Goal: Task Accomplishment & Management: Use online tool/utility

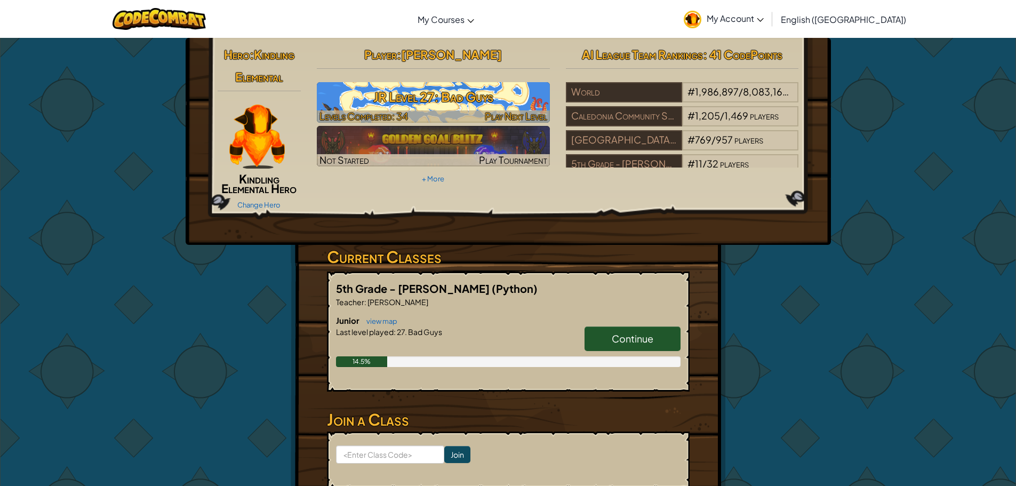
click at [471, 103] on h3 "JR Level 27: Bad Guys" at bounding box center [433, 97] width 233 height 24
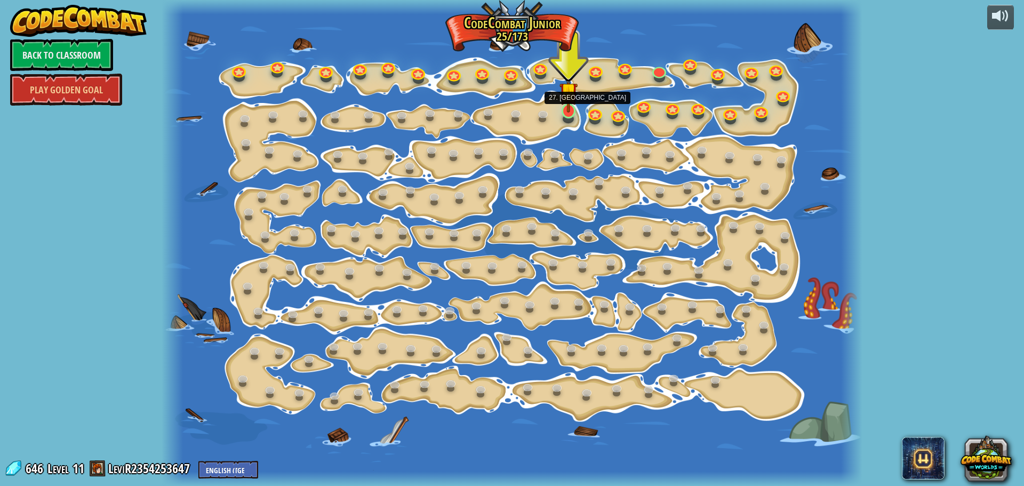
click at [568, 111] on img at bounding box center [569, 91] width 18 height 42
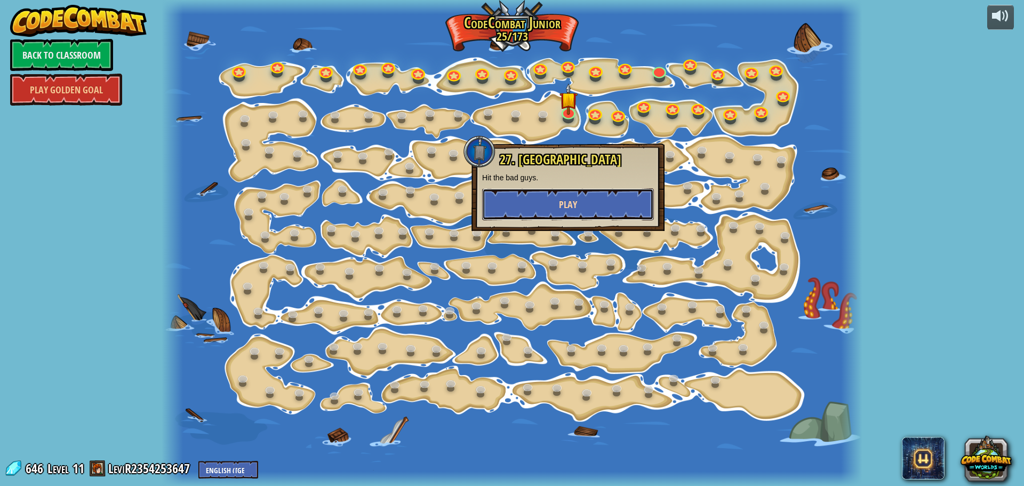
click at [527, 198] on button "Play" at bounding box center [568, 204] width 172 height 32
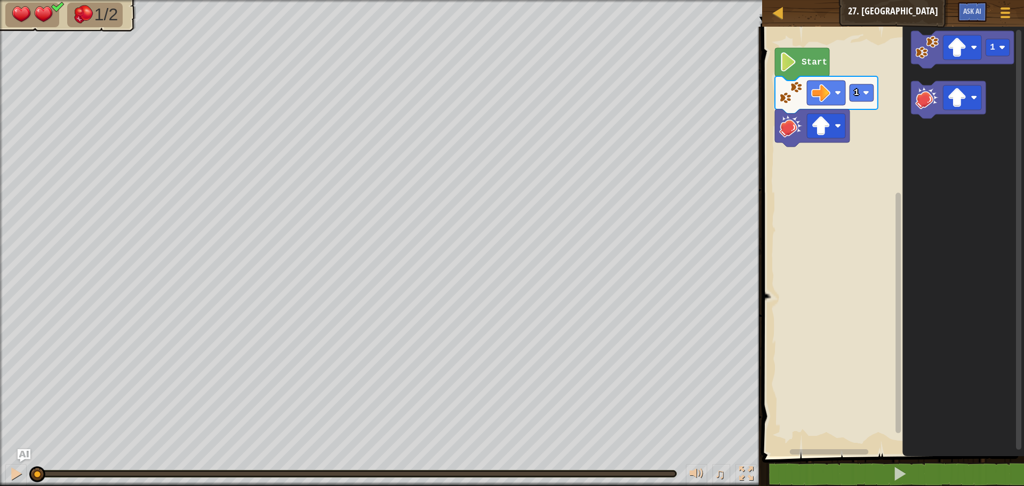
click at [923, 54] on image "Blockly Workspace" at bounding box center [926, 47] width 23 height 23
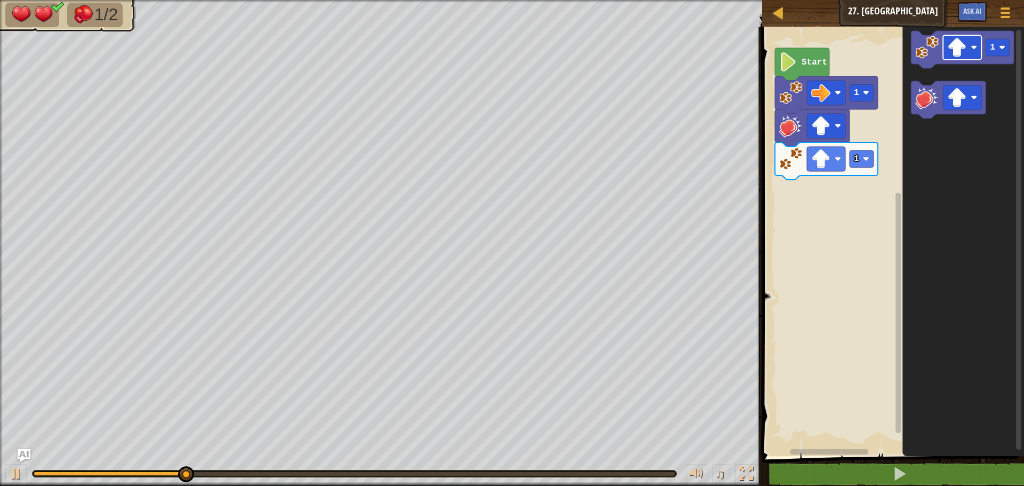
click at [958, 52] on image "Blockly Workspace" at bounding box center [956, 47] width 19 height 19
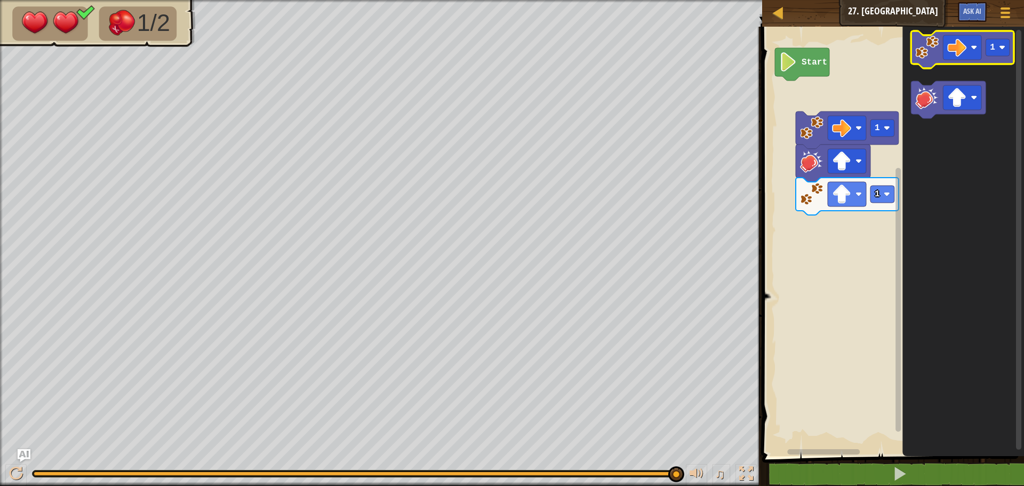
click at [922, 47] on image "Blockly Workspace" at bounding box center [926, 47] width 23 height 23
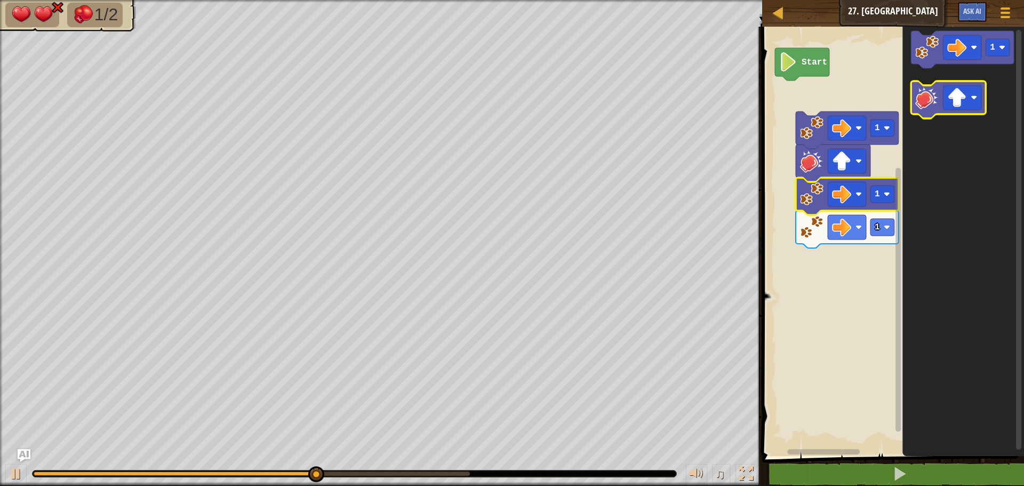
click at [929, 95] on image "Blockly Workspace" at bounding box center [926, 97] width 23 height 23
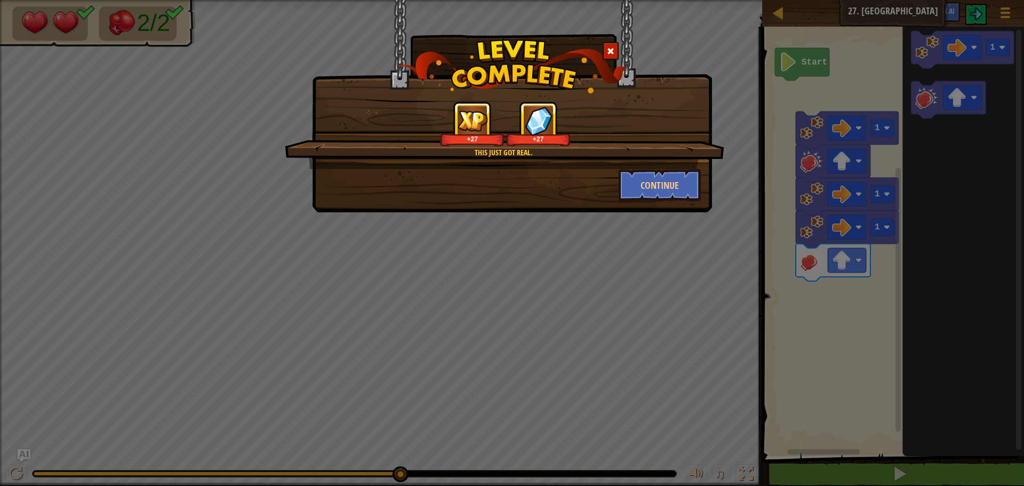
click at [648, 139] on div "+27 +27" at bounding box center [505, 123] width 414 height 45
click at [639, 179] on button "Continue" at bounding box center [660, 185] width 83 height 32
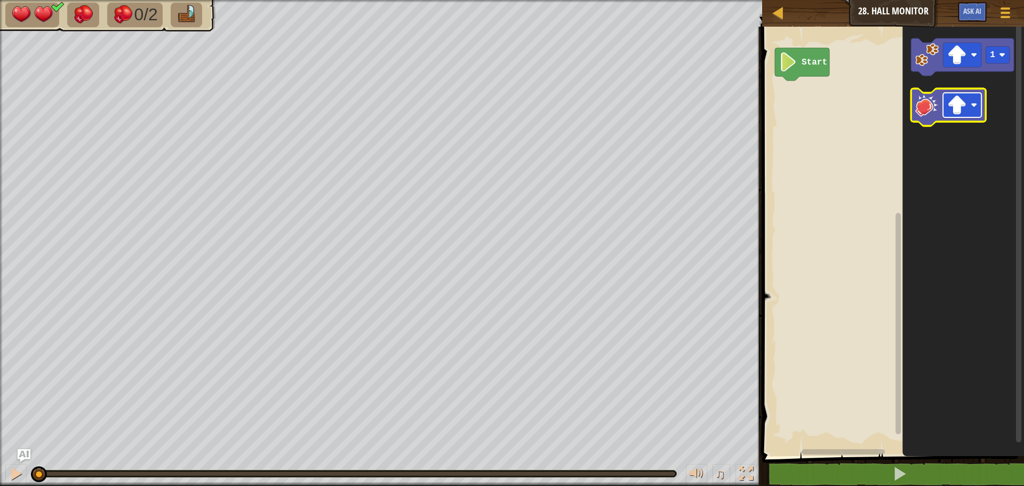
click at [944, 114] on rect "Blockly Workspace" at bounding box center [962, 105] width 38 height 25
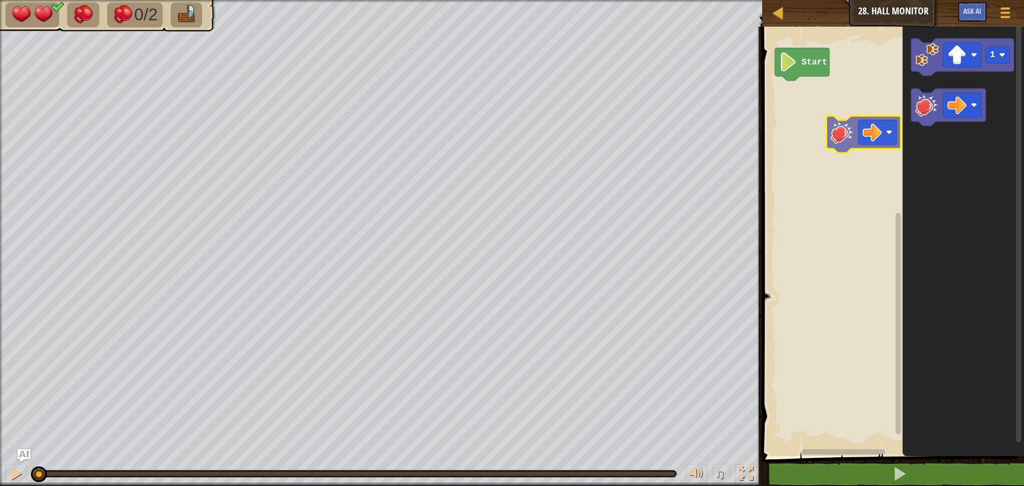
click at [843, 149] on div "Start 1" at bounding box center [891, 238] width 265 height 435
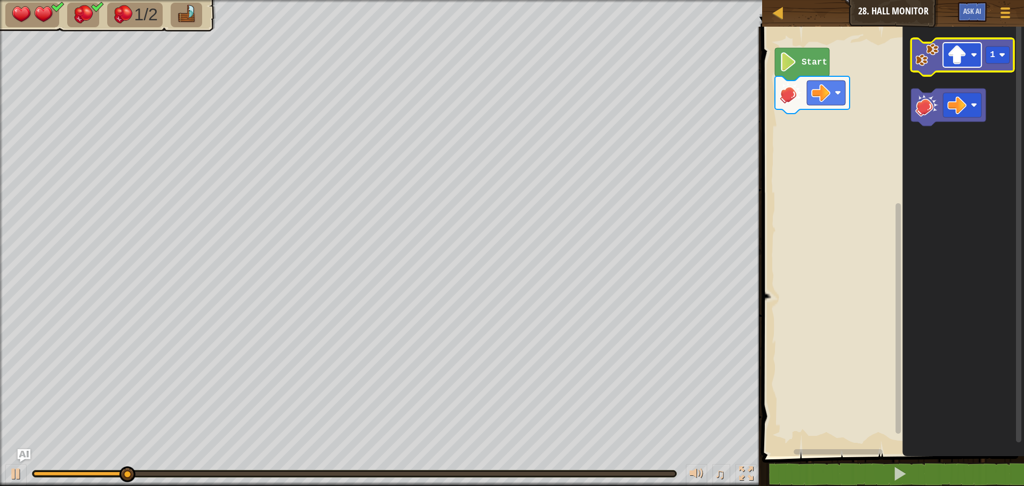
click at [975, 46] on rect "Blockly Workspace" at bounding box center [962, 55] width 38 height 25
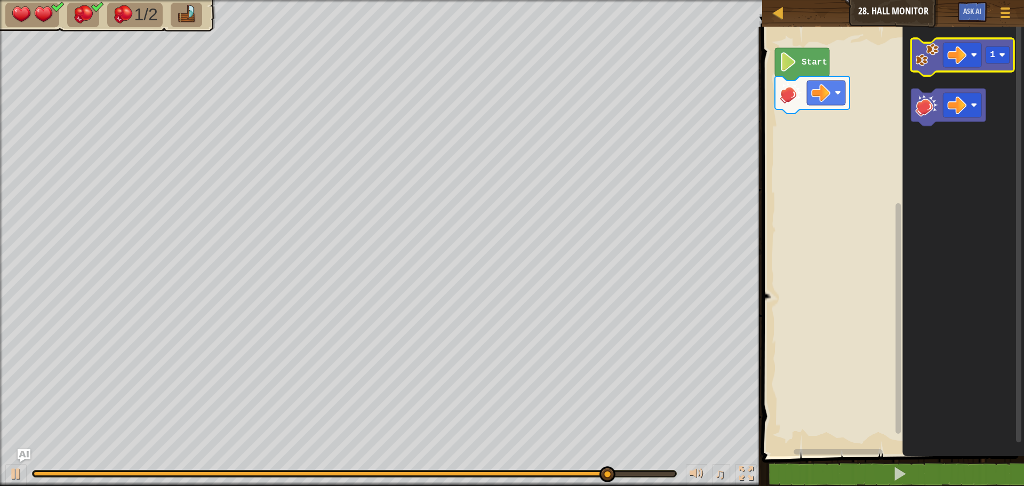
click at [929, 66] on image "Blockly Workspace" at bounding box center [926, 54] width 23 height 23
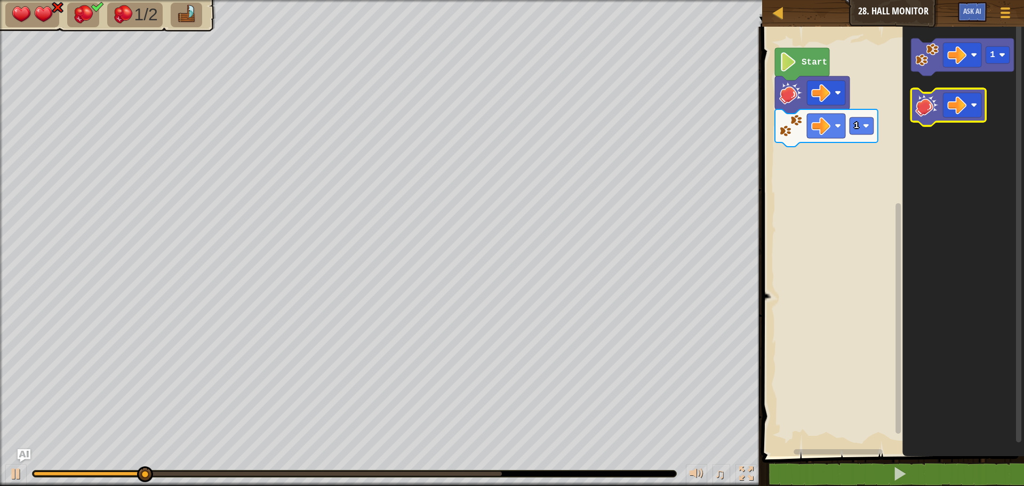
click at [912, 115] on icon "Blockly Workspace" at bounding box center [948, 107] width 75 height 37
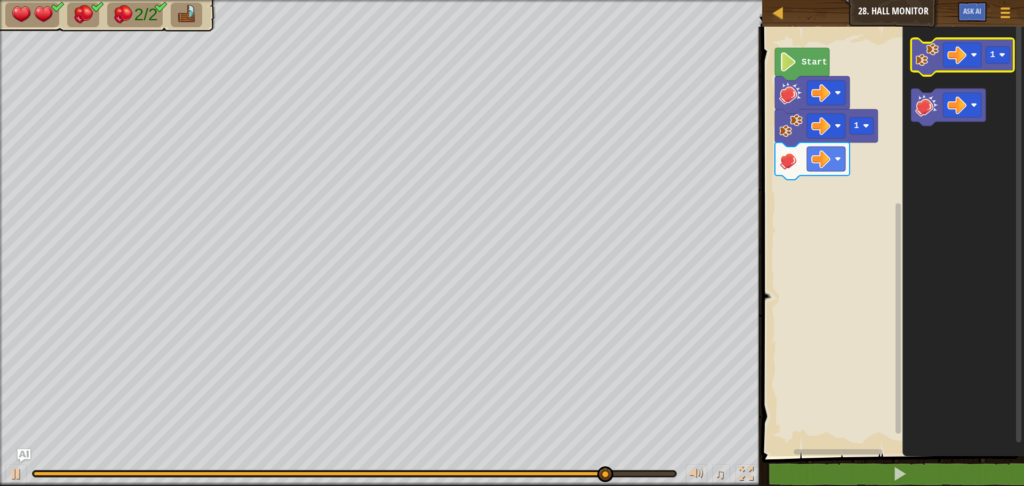
click at [922, 62] on image "Blockly Workspace" at bounding box center [926, 54] width 23 height 23
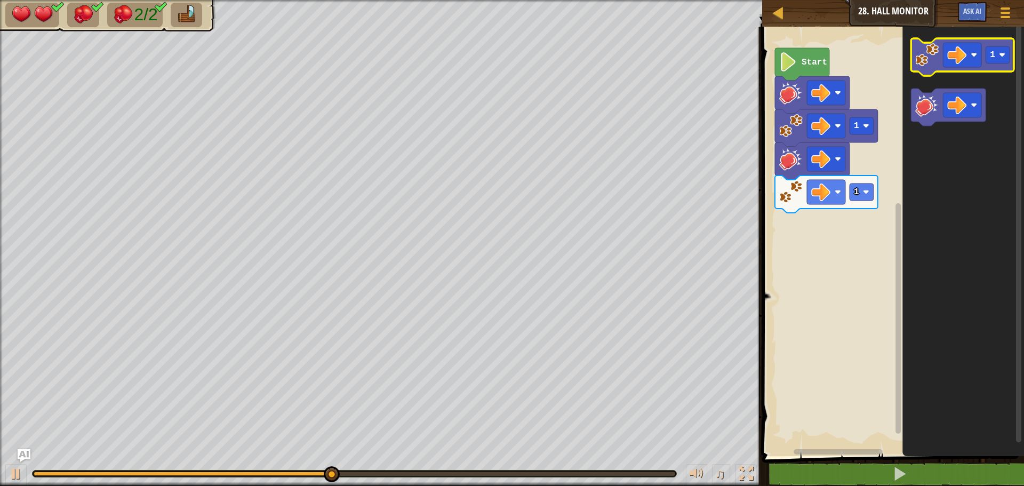
click at [922, 62] on image "Blockly Workspace" at bounding box center [926, 54] width 23 height 23
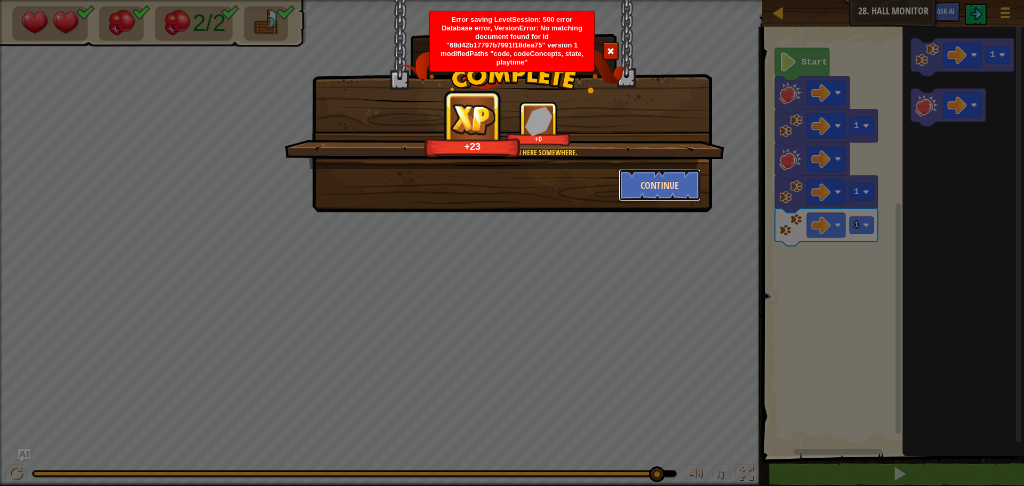
click at [646, 189] on button "Continue" at bounding box center [660, 185] width 83 height 32
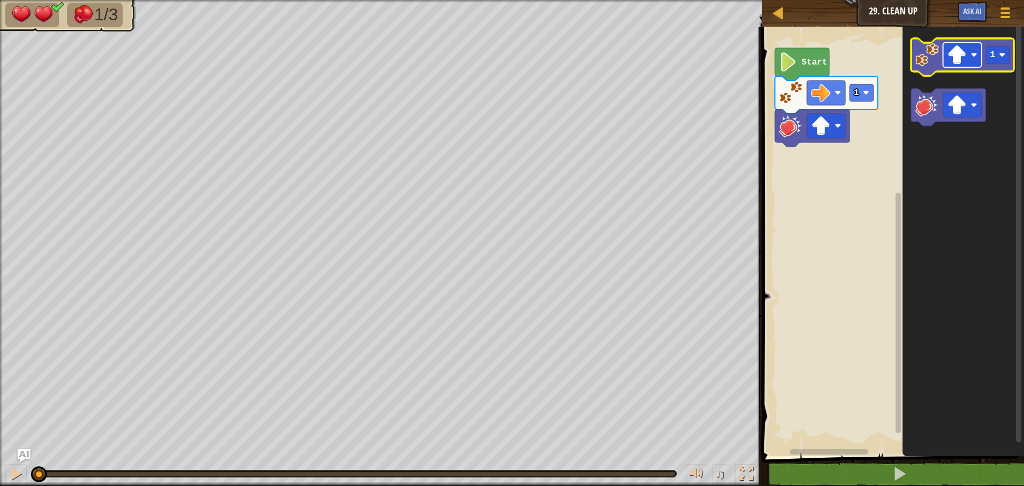
click at [948, 55] on image "Blockly Workspace" at bounding box center [956, 54] width 19 height 19
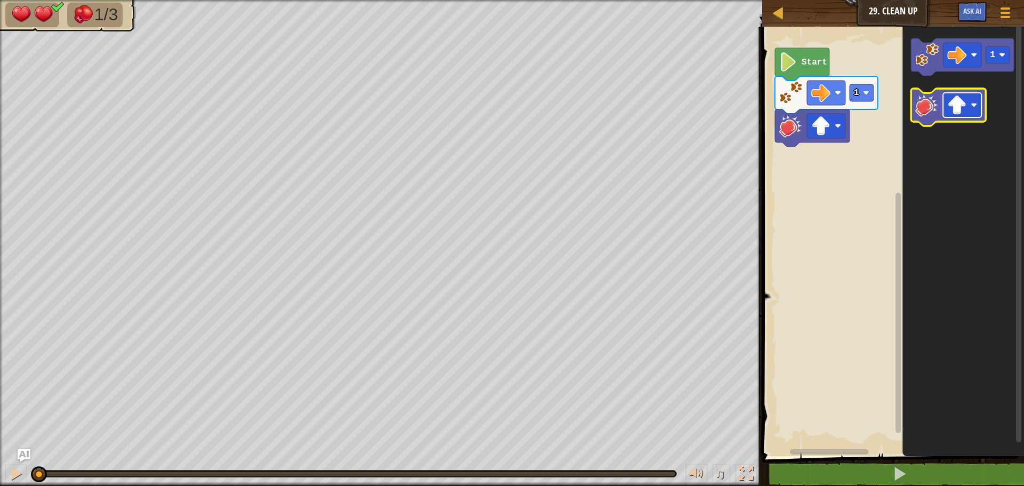
click at [953, 104] on image "Blockly Workspace" at bounding box center [956, 104] width 19 height 19
click at [929, 60] on image "Blockly Workspace" at bounding box center [926, 54] width 23 height 23
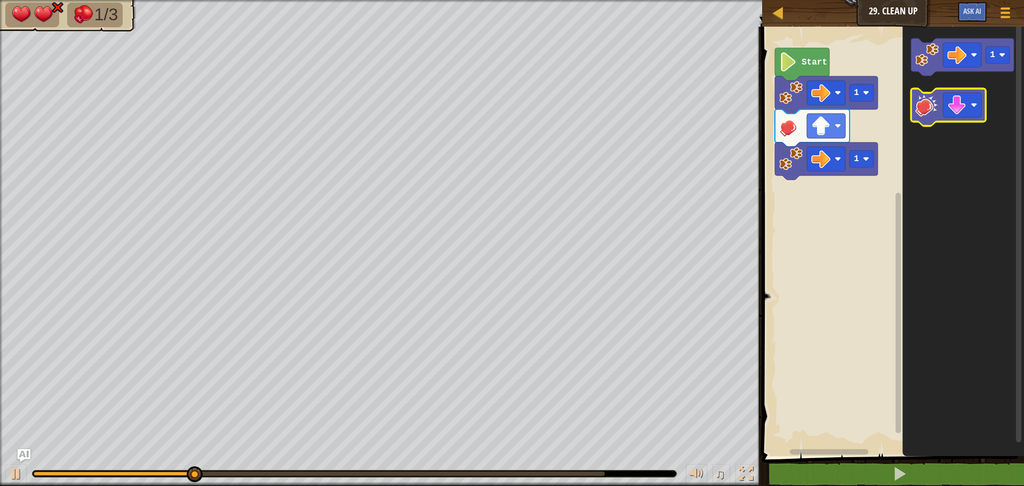
click at [936, 107] on image "Blockly Workspace" at bounding box center [926, 104] width 23 height 23
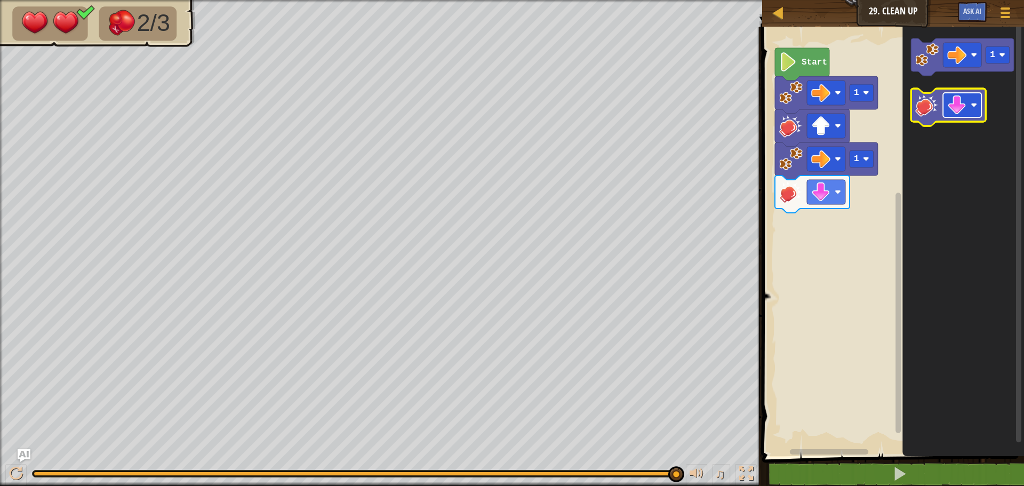
click at [960, 106] on image "Blockly Workspace" at bounding box center [956, 104] width 19 height 19
click at [926, 67] on icon "Blockly Workspace" at bounding box center [962, 56] width 103 height 37
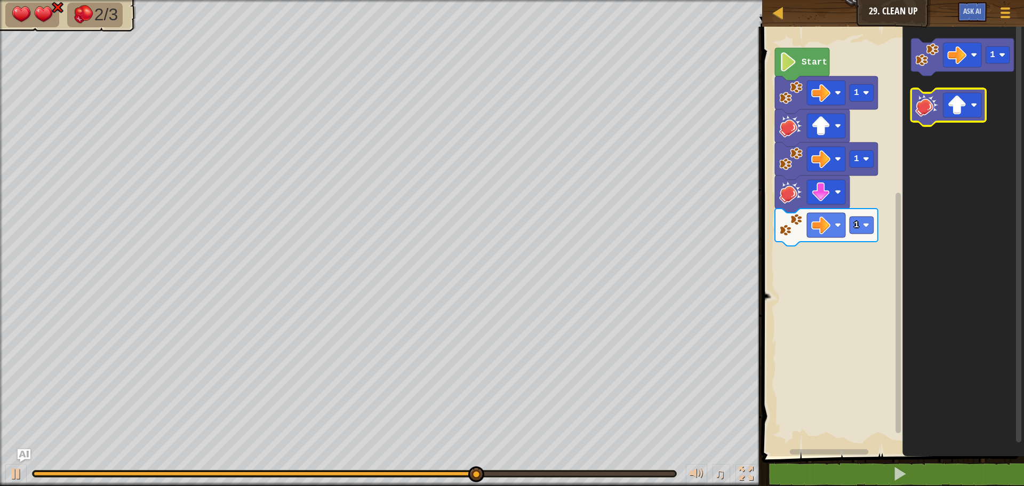
click at [918, 113] on image "Blockly Workspace" at bounding box center [926, 104] width 23 height 23
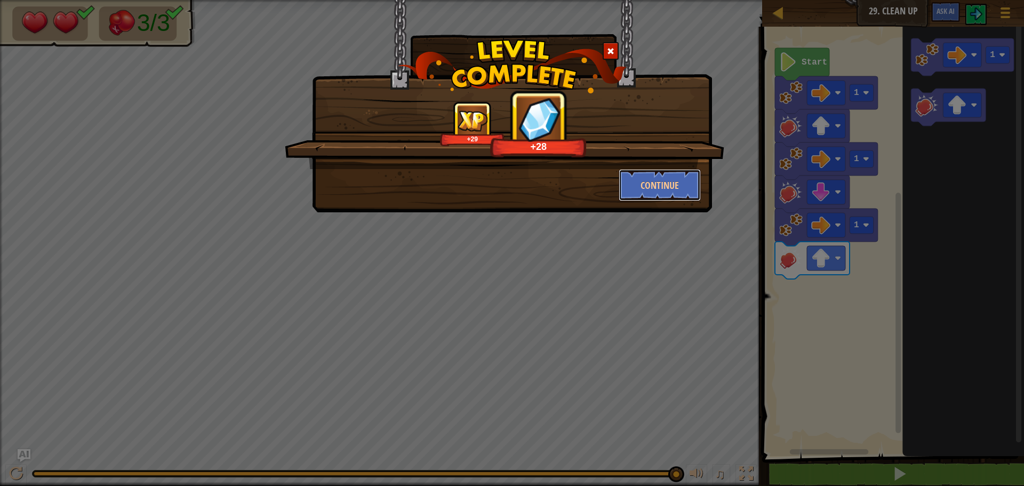
drag, startPoint x: 678, startPoint y: 177, endPoint x: 672, endPoint y: 155, distance: 23.2
click at [674, 163] on div "+29 +28 Continue" at bounding box center [512, 151] width 378 height 100
click at [686, 175] on button "Continue" at bounding box center [660, 185] width 83 height 32
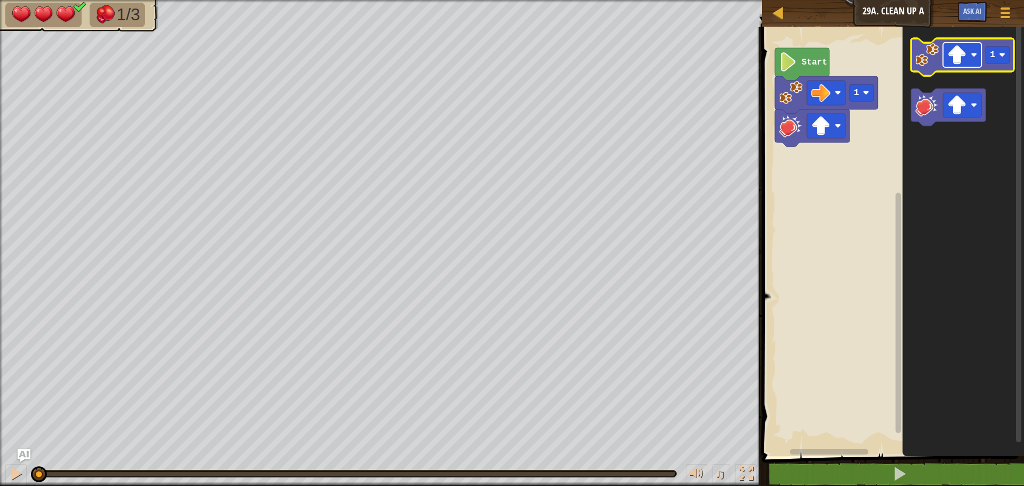
click at [948, 53] on g "Blockly Workspace" at bounding box center [962, 55] width 38 height 25
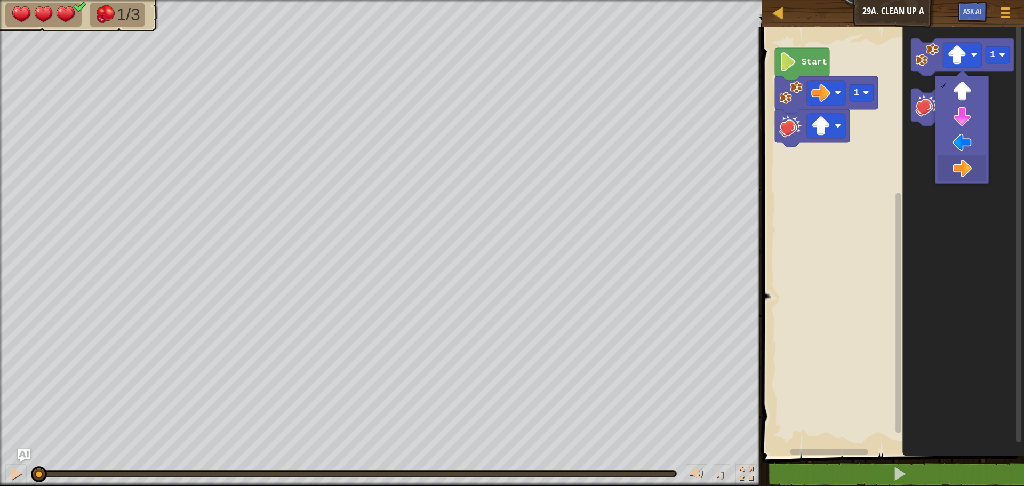
drag, startPoint x: 958, startPoint y: 168, endPoint x: 959, endPoint y: 160, distance: 8.6
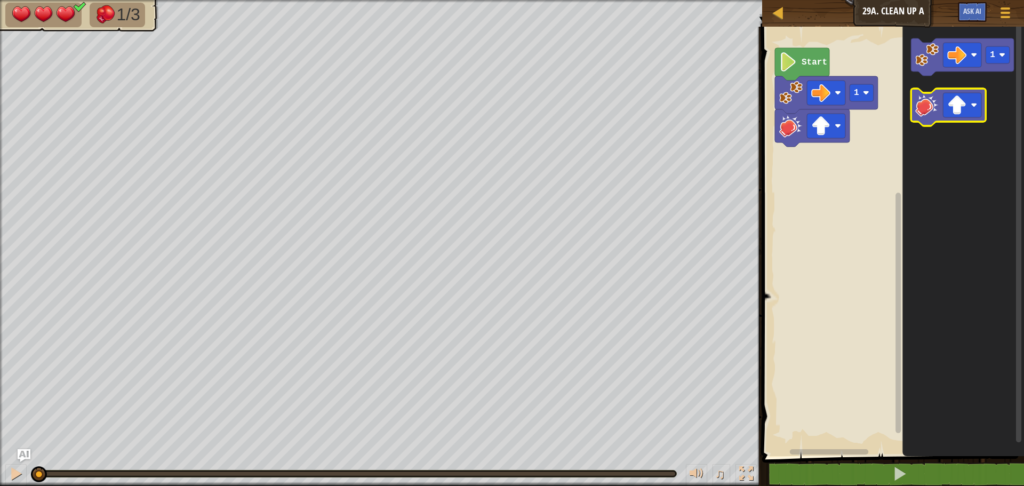
click at [925, 112] on image "Blockly Workspace" at bounding box center [926, 104] width 23 height 23
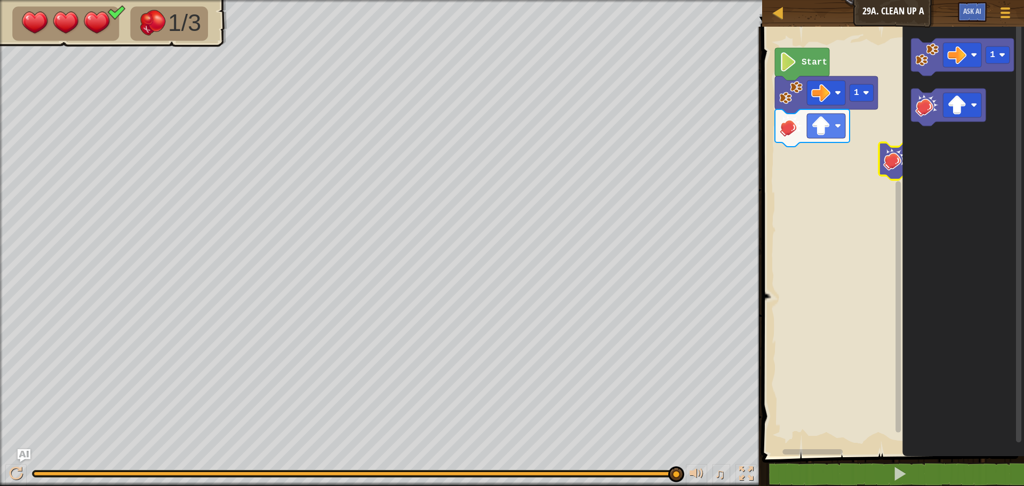
click at [866, 158] on rect "Blockly Workspace" at bounding box center [891, 238] width 265 height 435
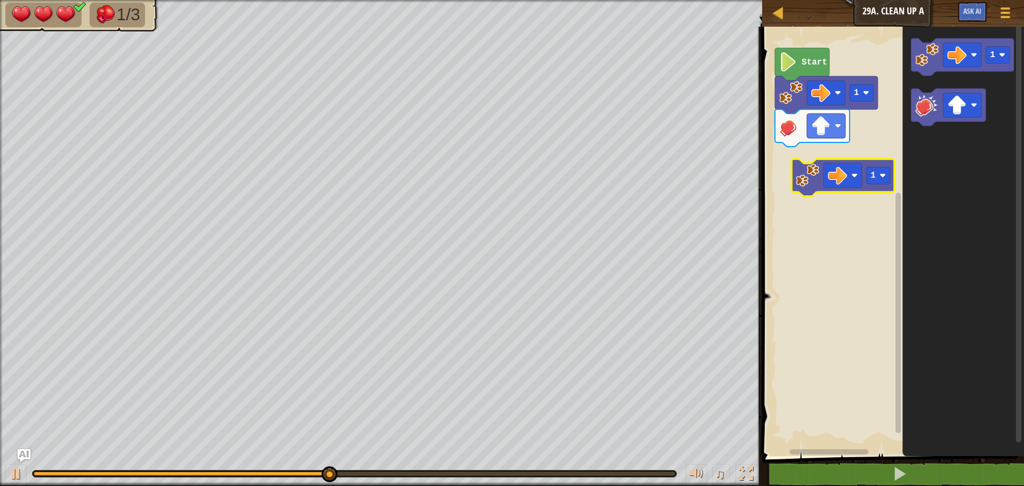
click at [804, 187] on div "1 Start 1 1" at bounding box center [891, 238] width 265 height 435
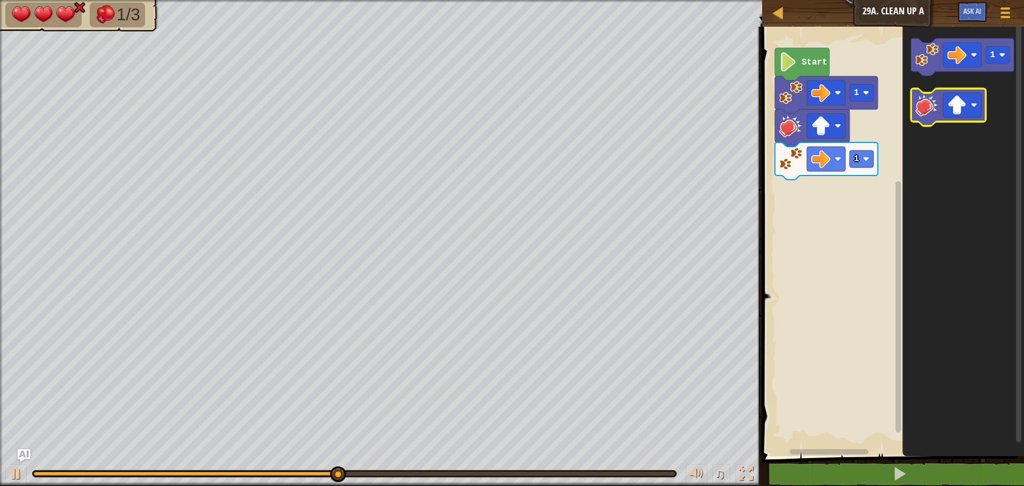
click at [920, 100] on image "Blockly Workspace" at bounding box center [926, 104] width 23 height 23
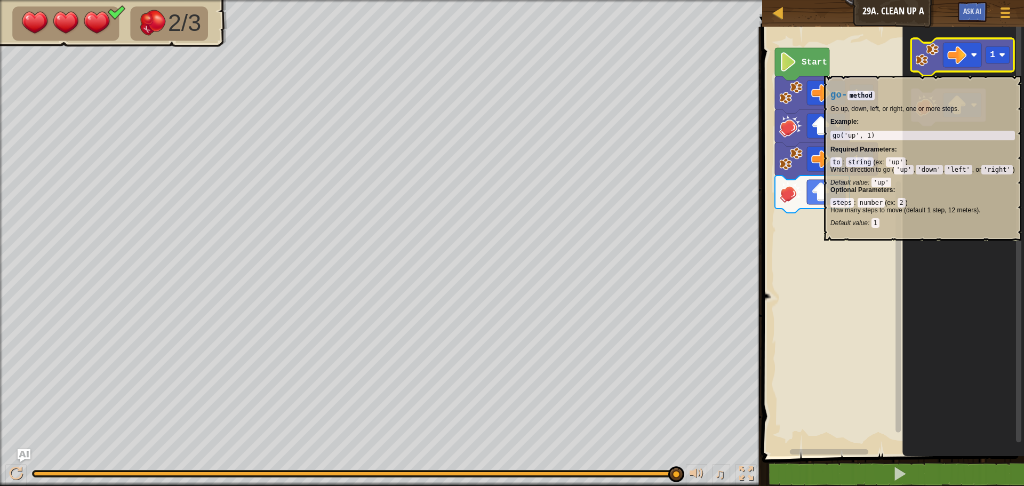
click at [915, 70] on icon "Blockly Workspace" at bounding box center [962, 56] width 103 height 37
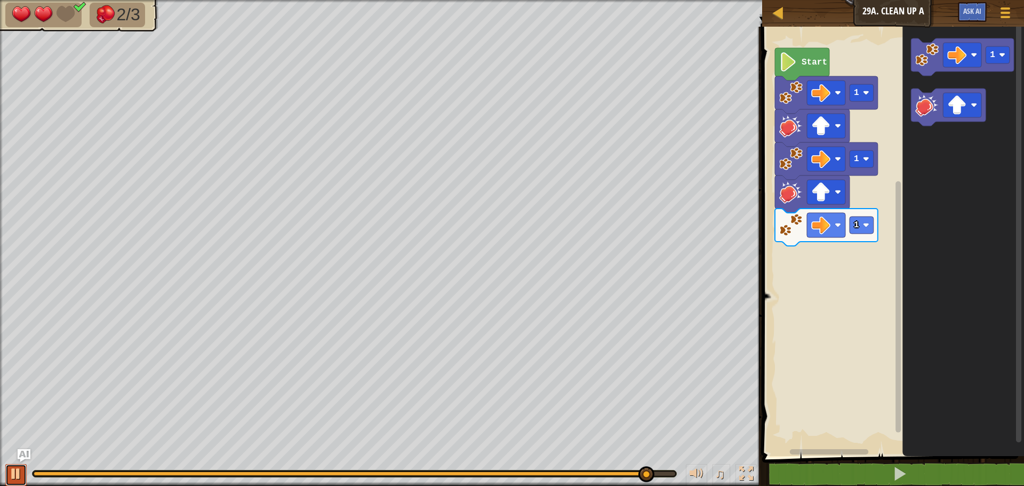
drag, startPoint x: 23, startPoint y: 471, endPoint x: 22, endPoint y: 464, distance: 7.0
click at [22, 465] on button at bounding box center [15, 475] width 21 height 22
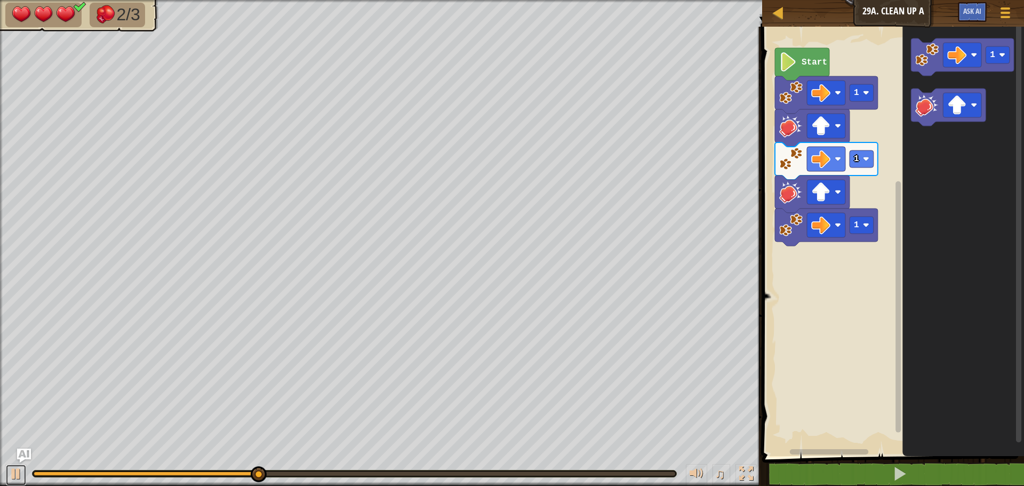
click at [19, 458] on div "Map Junior 29a. Clean Up A Game Menu Ask AI 1 ההההההההההההההההההההההההההההההההה…" at bounding box center [512, 243] width 1024 height 486
click at [18, 468] on div at bounding box center [16, 474] width 14 height 14
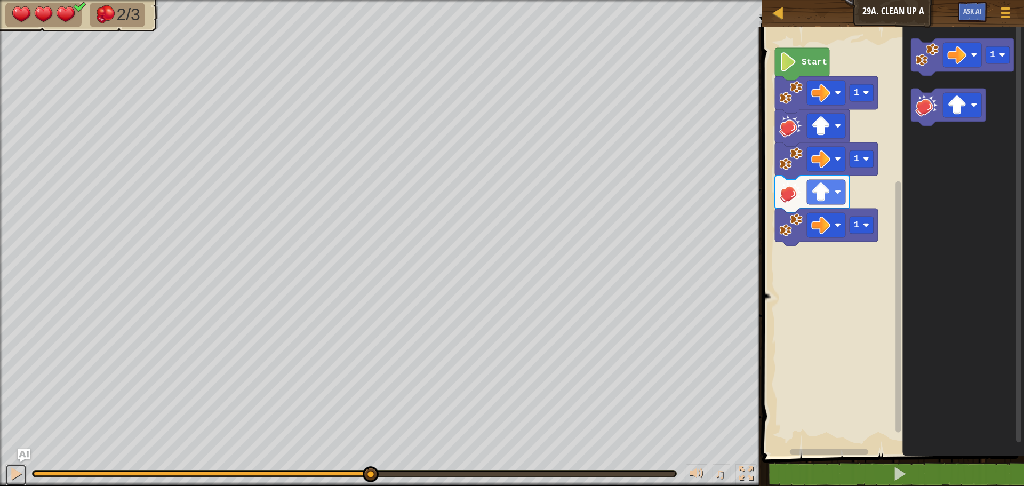
click at [18, 467] on div at bounding box center [16, 474] width 14 height 14
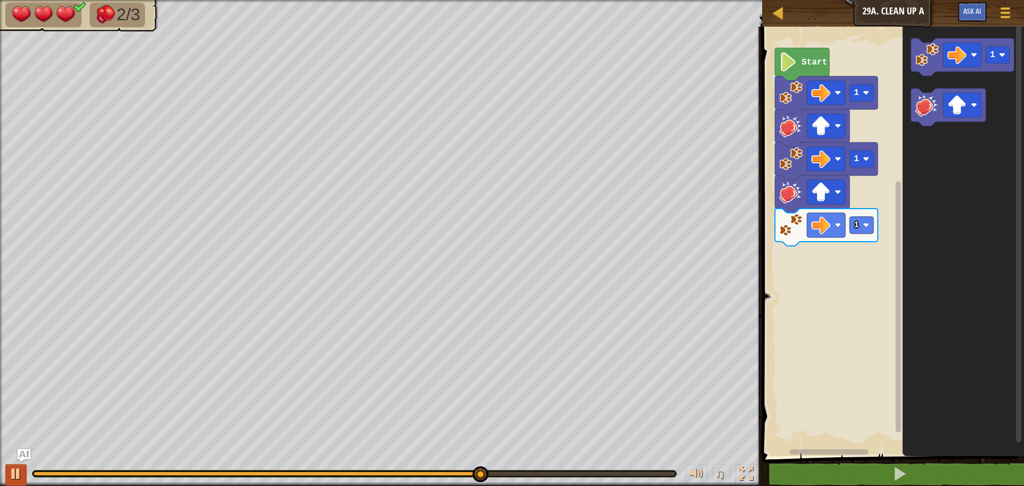
click at [18, 466] on div "♫" at bounding box center [381, 471] width 762 height 32
click at [18, 464] on button at bounding box center [15, 475] width 21 height 22
click at [962, 108] on image "Blockly Workspace" at bounding box center [956, 104] width 19 height 19
click at [10, 468] on div at bounding box center [16, 474] width 14 height 14
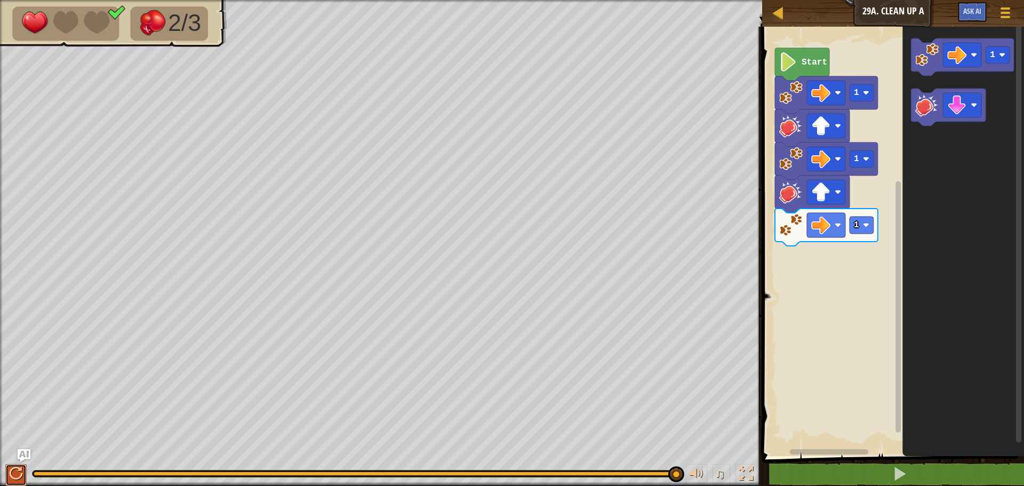
click at [13, 464] on button at bounding box center [15, 475] width 21 height 22
click at [928, 115] on image "Blockly Workspace" at bounding box center [926, 104] width 23 height 23
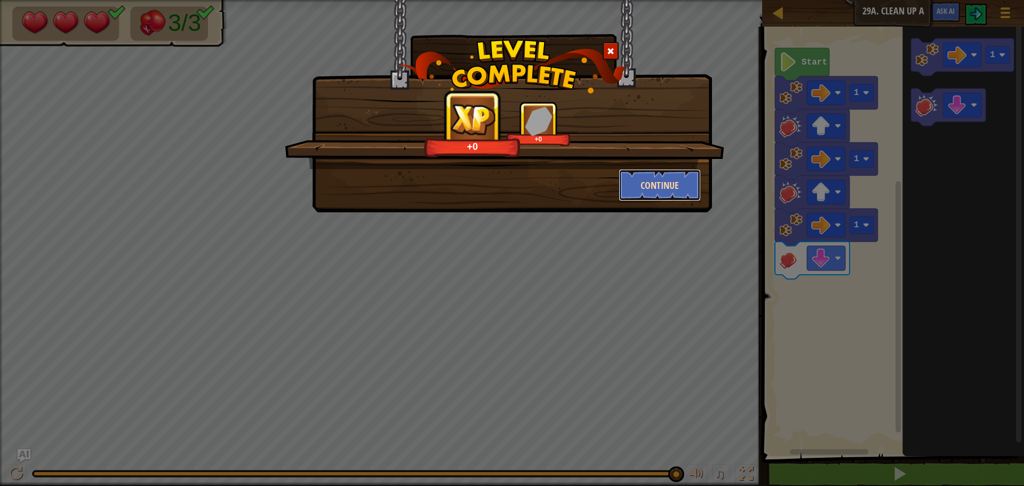
drag, startPoint x: 628, startPoint y: 182, endPoint x: 636, endPoint y: 176, distance: 10.2
click at [636, 176] on button "Continue" at bounding box center [660, 185] width 83 height 32
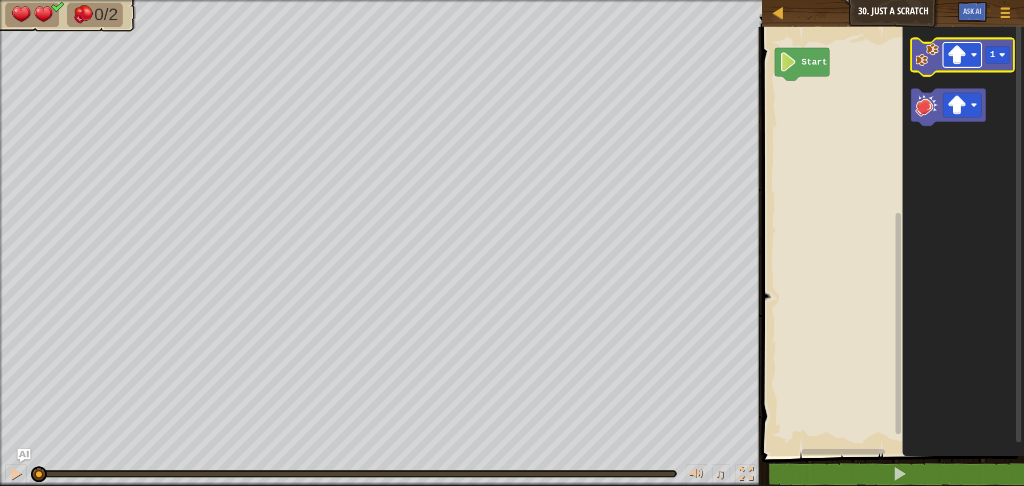
click at [960, 55] on image "Blockly Workspace" at bounding box center [956, 54] width 19 height 19
click at [980, 215] on icon "Blockly Workspace" at bounding box center [964, 238] width 122 height 435
click at [990, 59] on g "1" at bounding box center [998, 54] width 24 height 17
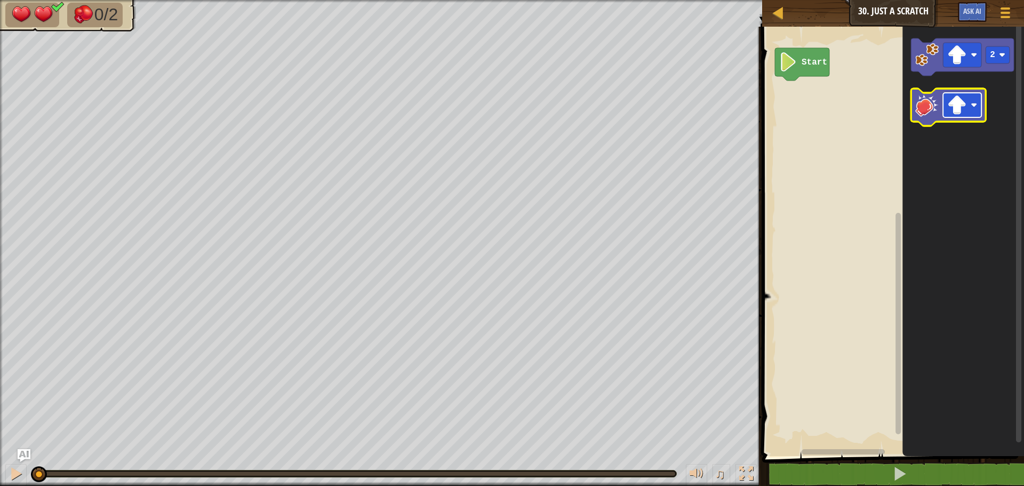
click at [950, 95] on image "Blockly Workspace" at bounding box center [956, 104] width 19 height 19
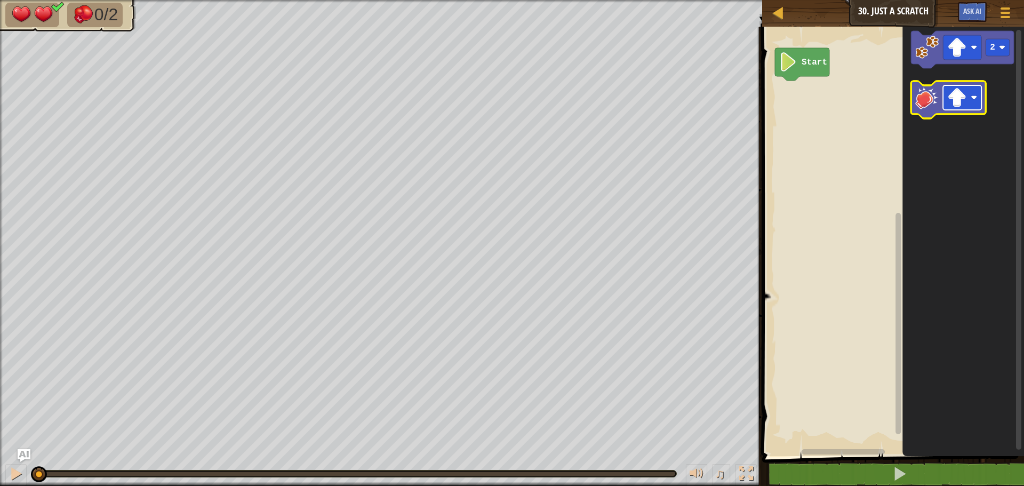
click at [973, 100] on g "Blockly Workspace" at bounding box center [962, 97] width 38 height 25
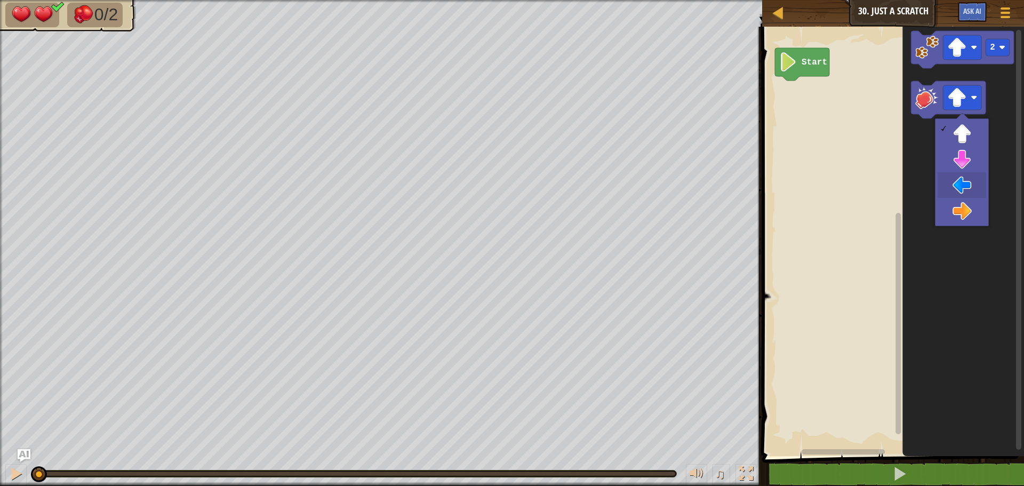
drag, startPoint x: 975, startPoint y: 193, endPoint x: 973, endPoint y: 187, distance: 6.4
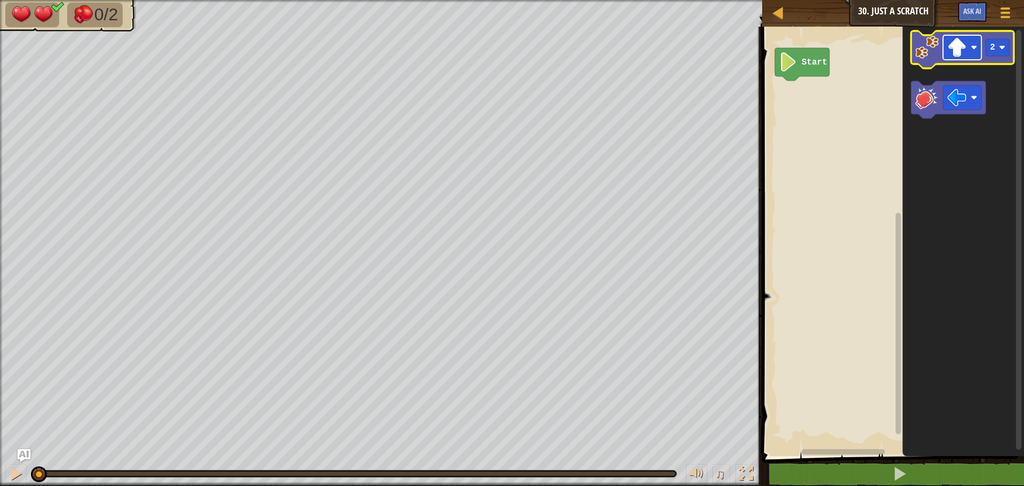
click at [957, 53] on image "Blockly Workspace" at bounding box center [956, 47] width 19 height 19
click at [948, 43] on image "Blockly Workspace" at bounding box center [956, 47] width 19 height 19
click at [918, 52] on image "Blockly Workspace" at bounding box center [926, 47] width 23 height 23
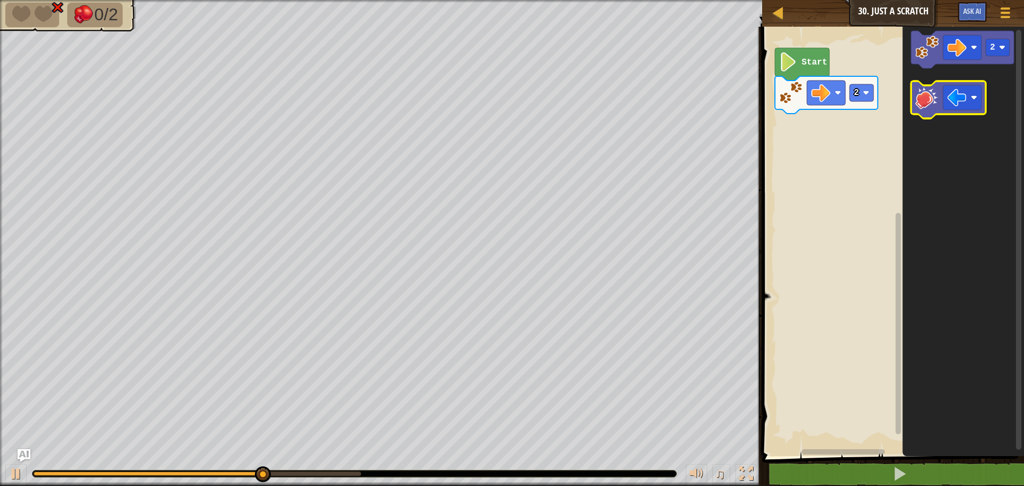
click at [926, 105] on image "Blockly Workspace" at bounding box center [926, 97] width 23 height 23
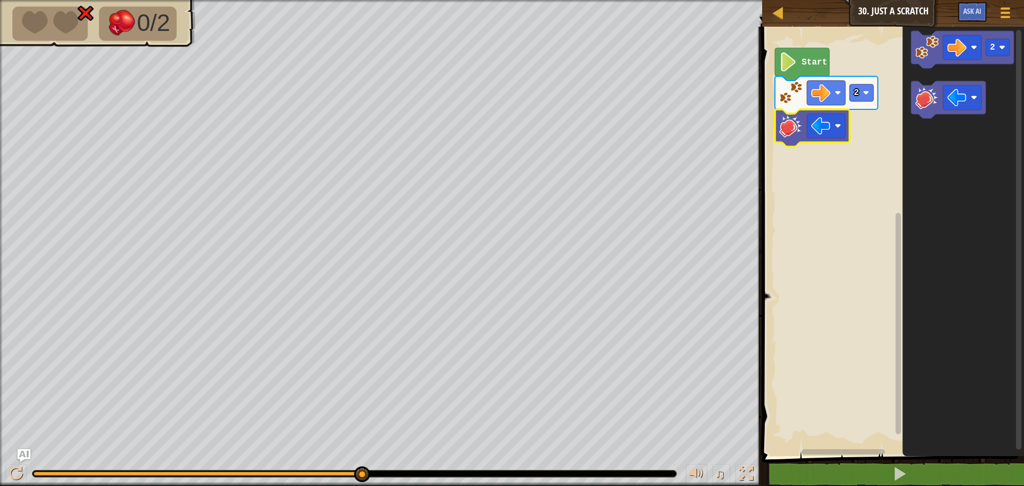
click at [808, 125] on g "Blockly Workspace" at bounding box center [812, 127] width 75 height 37
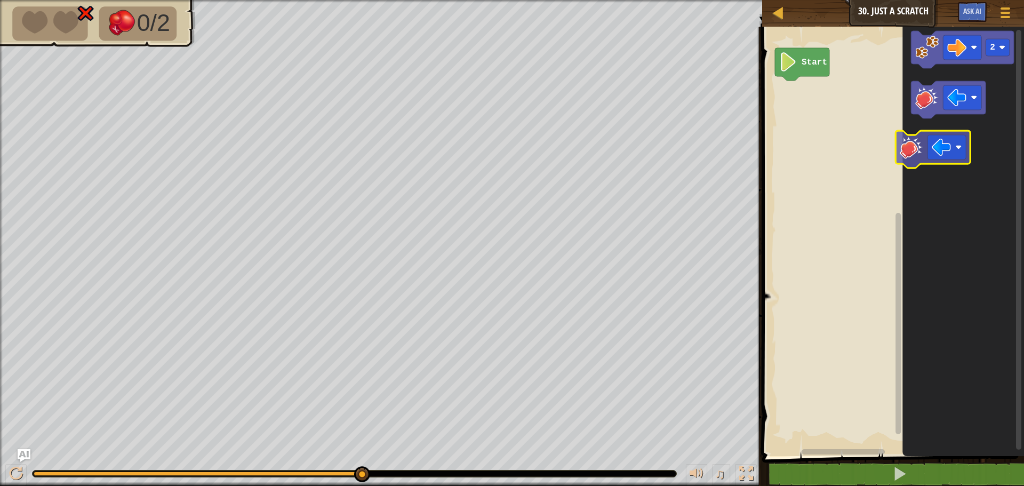
click at [905, 151] on icon "2" at bounding box center [964, 238] width 122 height 435
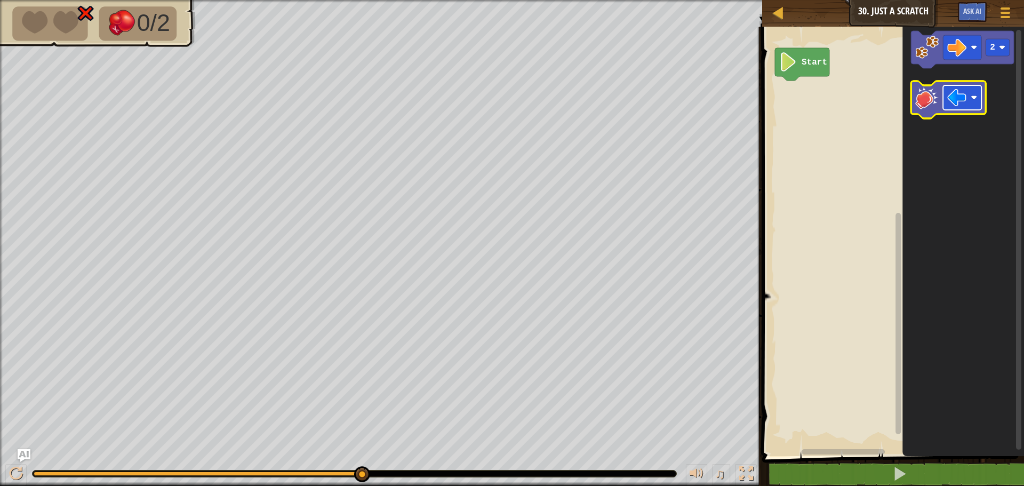
click at [961, 95] on image "Blockly Workspace" at bounding box center [956, 97] width 19 height 19
click at [915, 93] on icon "Blockly Workspace" at bounding box center [948, 99] width 75 height 37
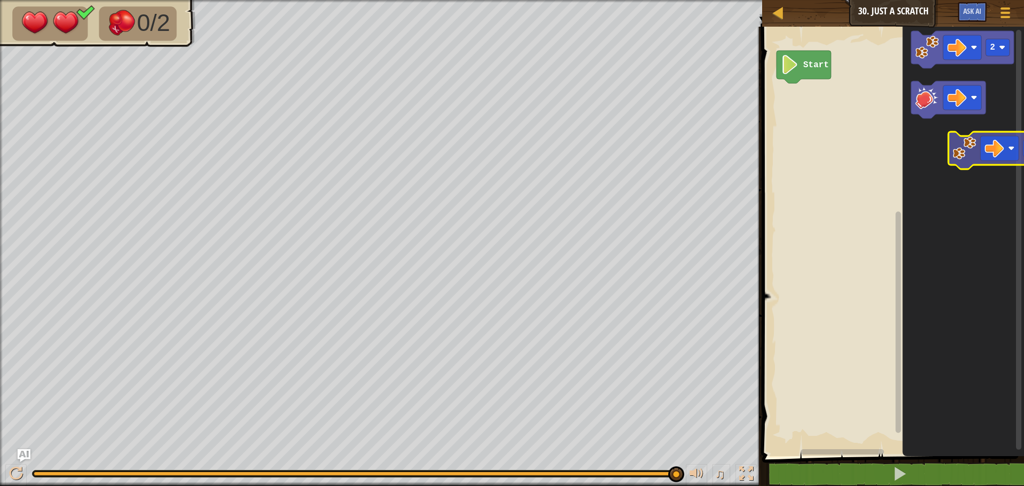
click at [957, 164] on icon "2" at bounding box center [964, 238] width 122 height 435
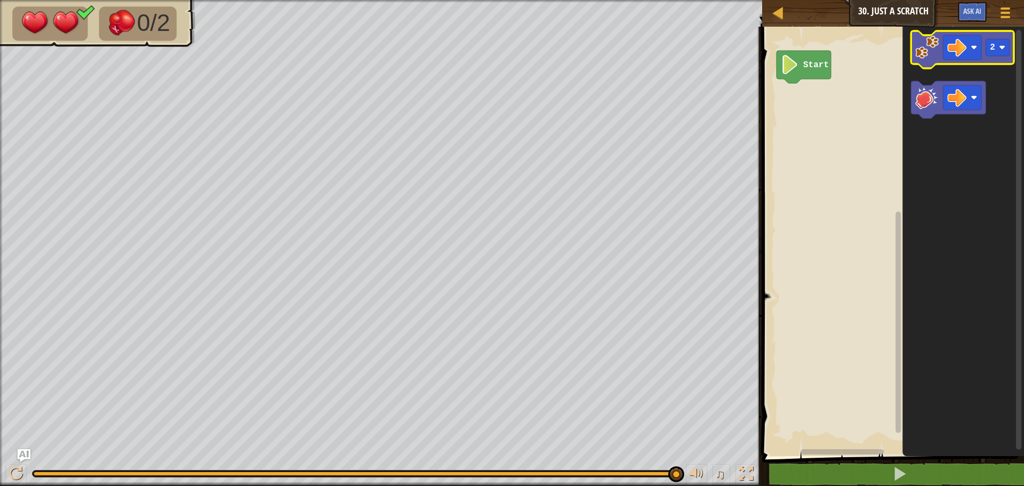
click at [931, 52] on image "Blockly Workspace" at bounding box center [926, 47] width 23 height 23
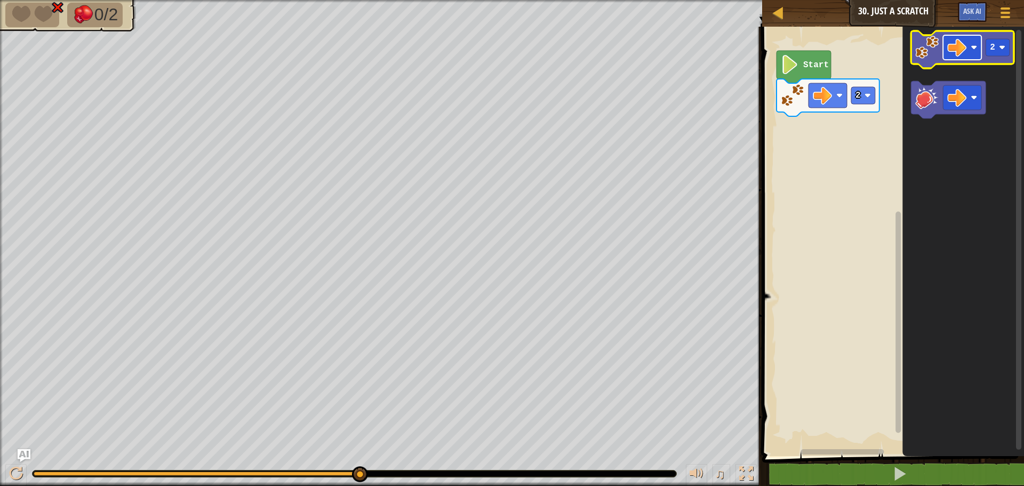
click at [961, 53] on image "Blockly Workspace" at bounding box center [956, 47] width 19 height 19
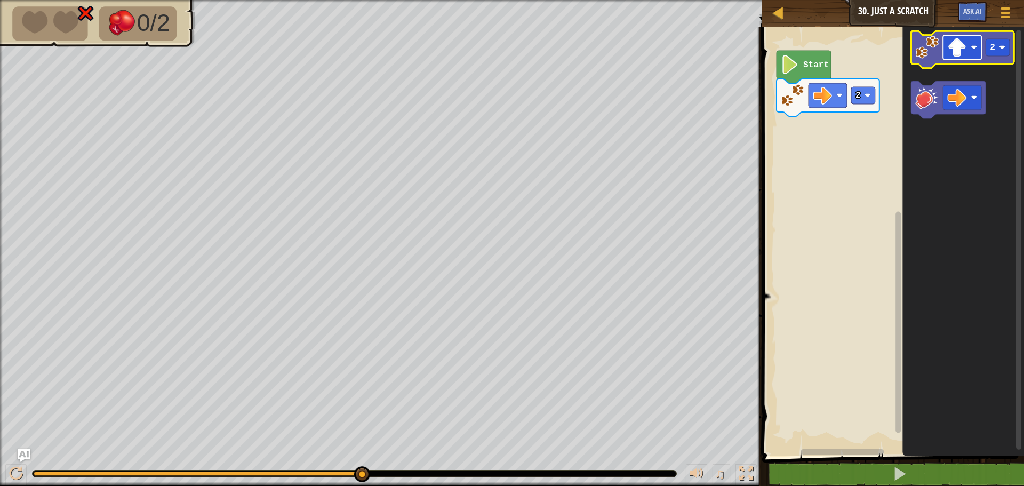
click at [956, 52] on image "Blockly Workspace" at bounding box center [956, 47] width 19 height 19
click at [958, 58] on rect "Blockly Workspace" at bounding box center [962, 47] width 38 height 25
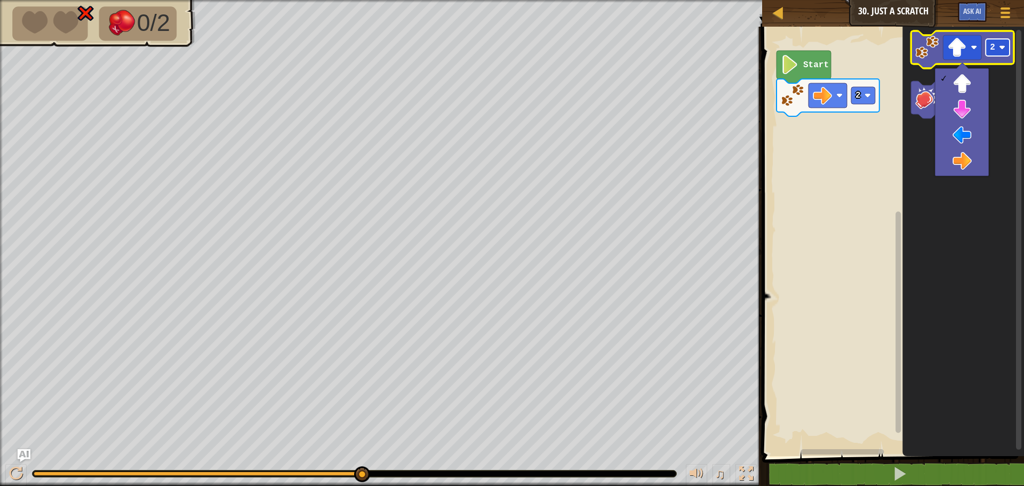
click at [993, 54] on rect "Blockly Workspace" at bounding box center [998, 47] width 24 height 17
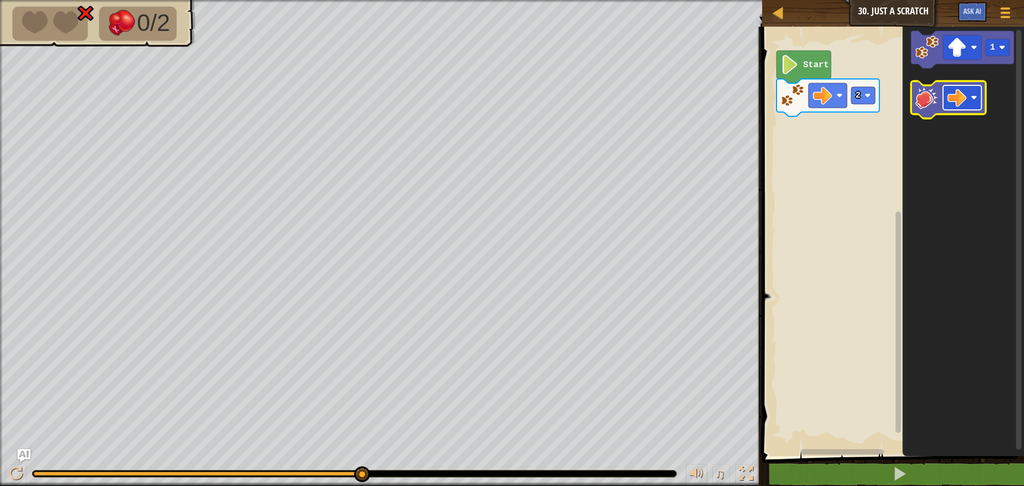
click at [951, 85] on rect "Blockly Workspace" at bounding box center [962, 97] width 38 height 25
click at [934, 107] on image "Blockly Workspace" at bounding box center [926, 97] width 23 height 23
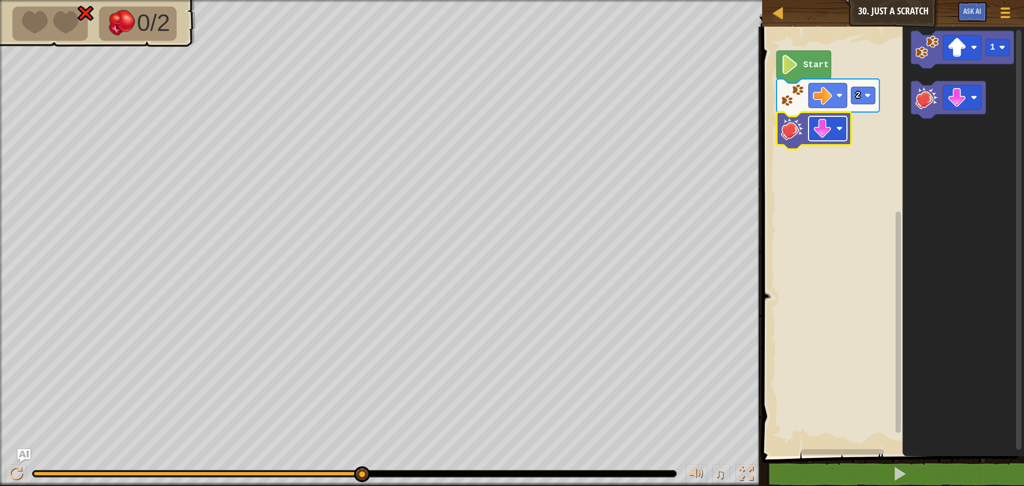
click at [827, 130] on image "Blockly Workspace" at bounding box center [822, 128] width 19 height 19
drag, startPoint x: 8, startPoint y: 475, endPoint x: 11, endPoint y: 465, distance: 10.6
click at [11, 466] on button at bounding box center [15, 475] width 21 height 22
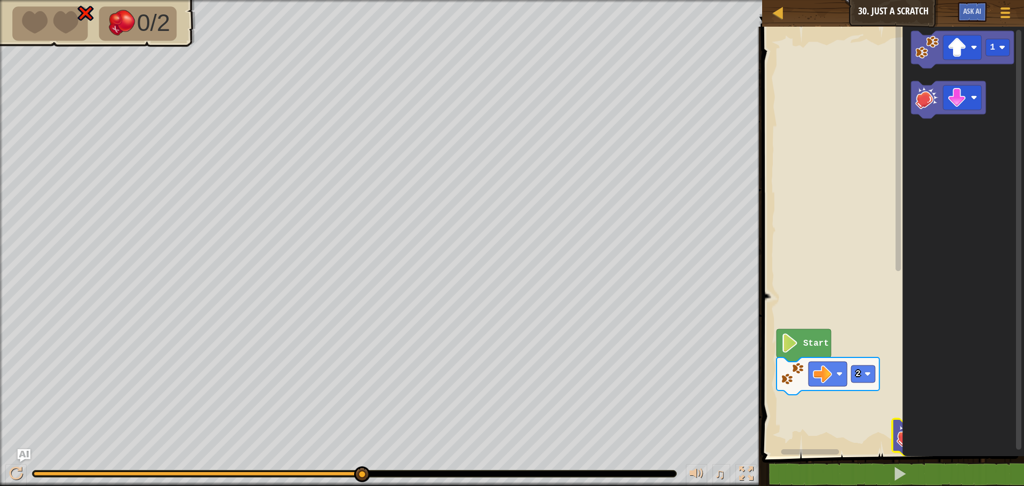
click at [922, 157] on div "Start 2 1" at bounding box center [891, 238] width 265 height 435
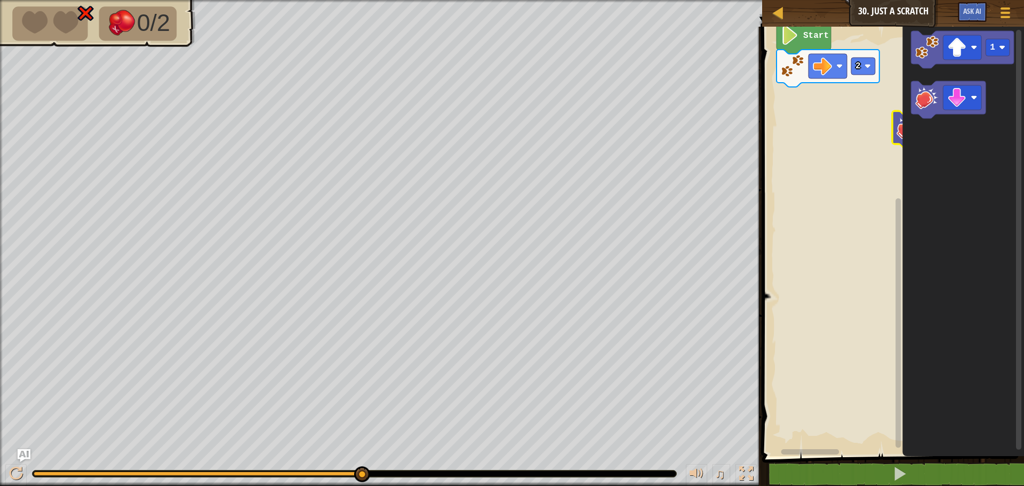
click at [898, 429] on g "Blockly Workspace" at bounding box center [899, 235] width 8 height 426
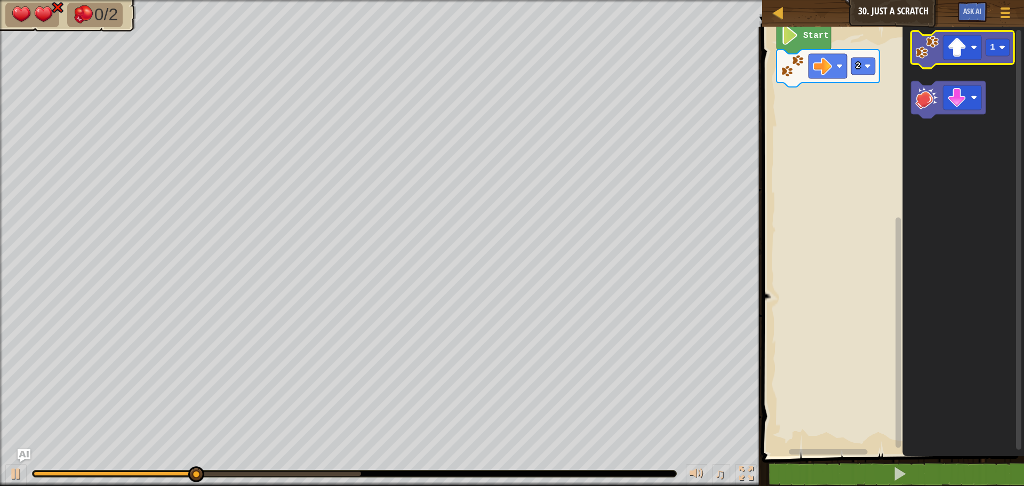
click at [931, 48] on image "Blockly Workspace" at bounding box center [926, 47] width 23 height 23
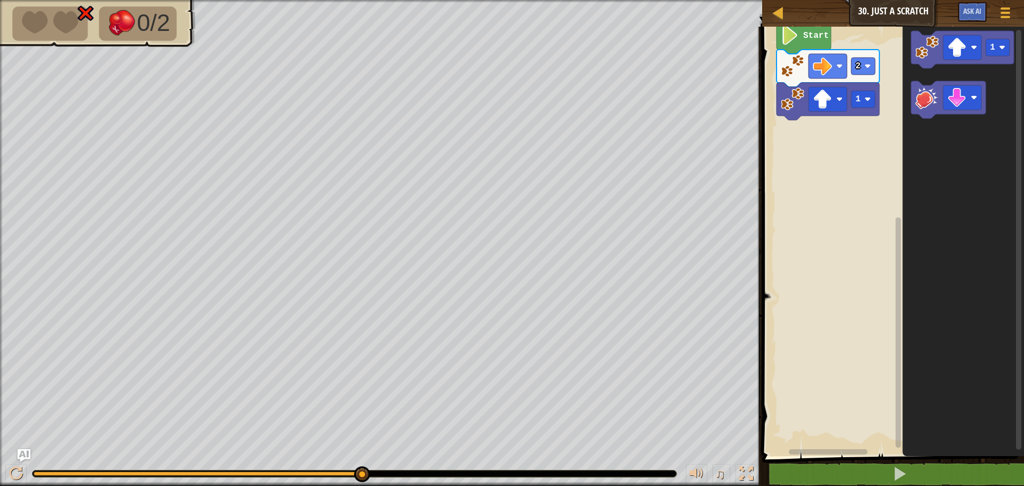
click at [795, 123] on rect "Blockly Workspace" at bounding box center [891, 238] width 265 height 435
drag, startPoint x: 17, startPoint y: 471, endPoint x: 15, endPoint y: 457, distance: 13.5
click at [16, 461] on div "♫" at bounding box center [381, 471] width 762 height 32
click at [14, 458] on div "♫" at bounding box center [381, 471] width 762 height 32
click at [12, 469] on div "♫" at bounding box center [381, 471] width 762 height 32
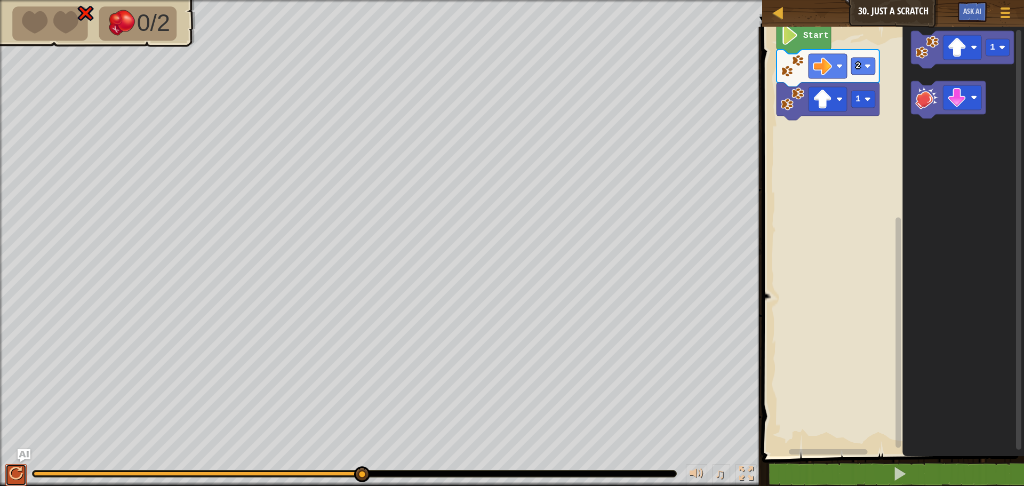
click at [12, 465] on button at bounding box center [15, 475] width 21 height 22
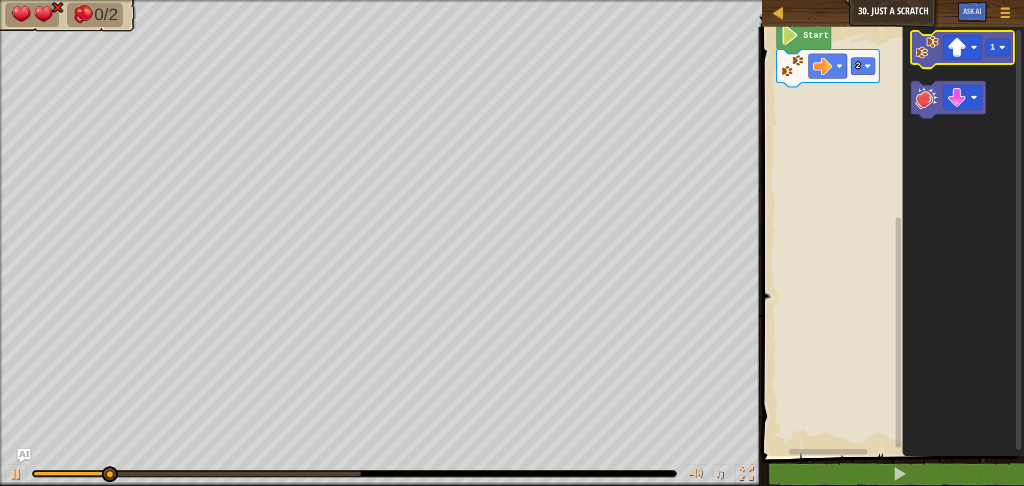
click at [936, 60] on icon "Blockly Workspace" at bounding box center [962, 49] width 103 height 37
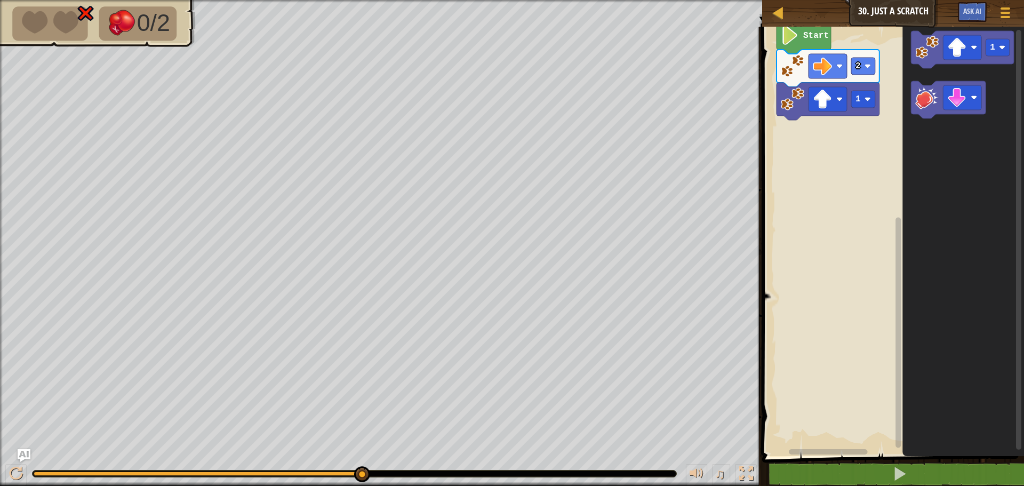
click at [787, 116] on icon "Blockly Workspace" at bounding box center [828, 101] width 103 height 37
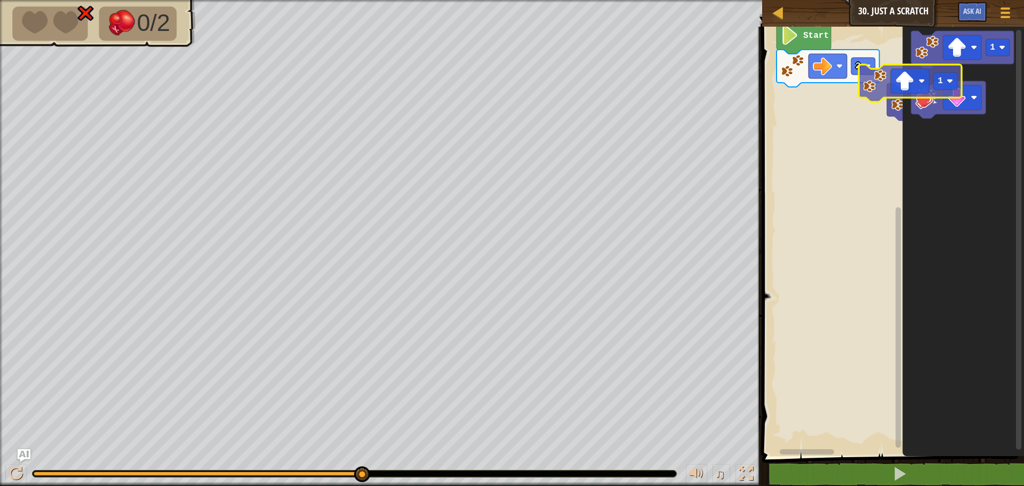
click at [825, 118] on div "Start 2 1 1 1 1" at bounding box center [891, 238] width 265 height 435
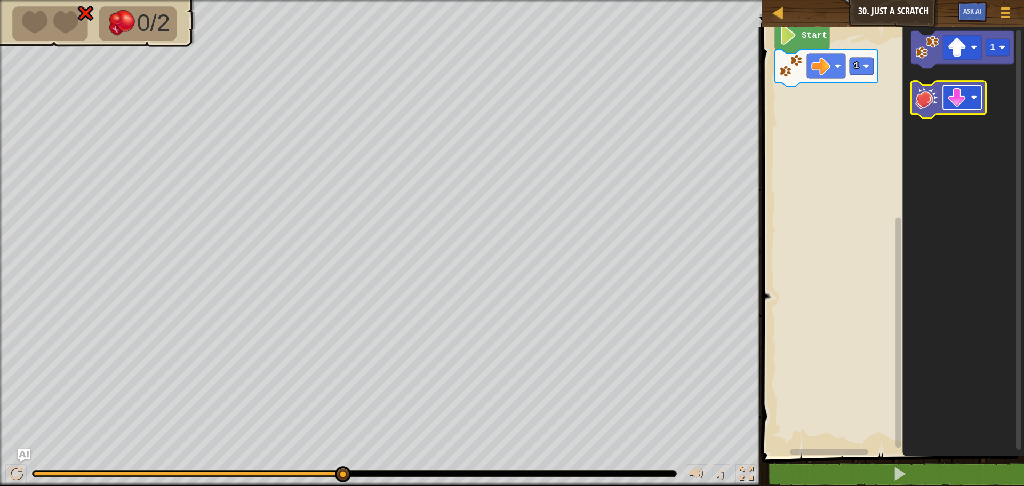
click at [970, 98] on rect "Blockly Workspace" at bounding box center [962, 97] width 38 height 25
click at [925, 115] on icon "Blockly Workspace" at bounding box center [948, 99] width 75 height 37
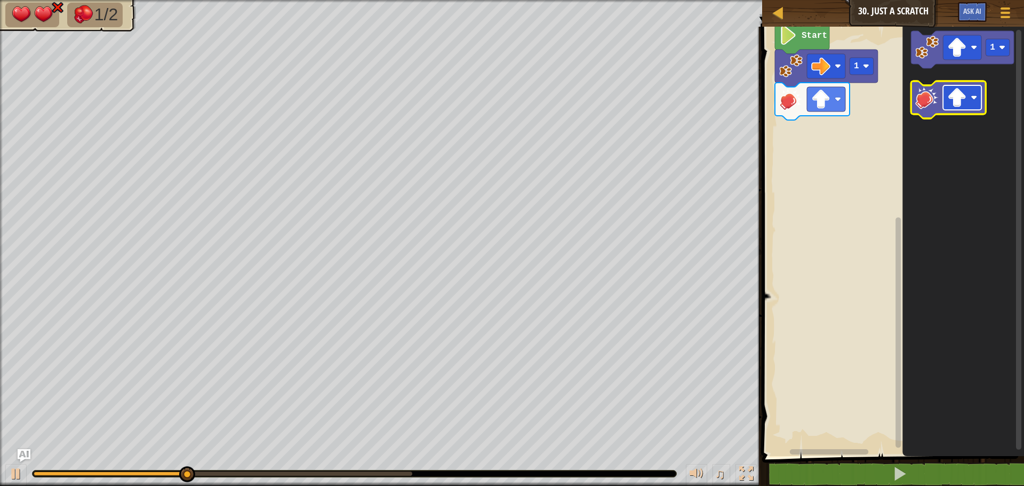
click at [950, 100] on image "Blockly Workspace" at bounding box center [956, 97] width 19 height 19
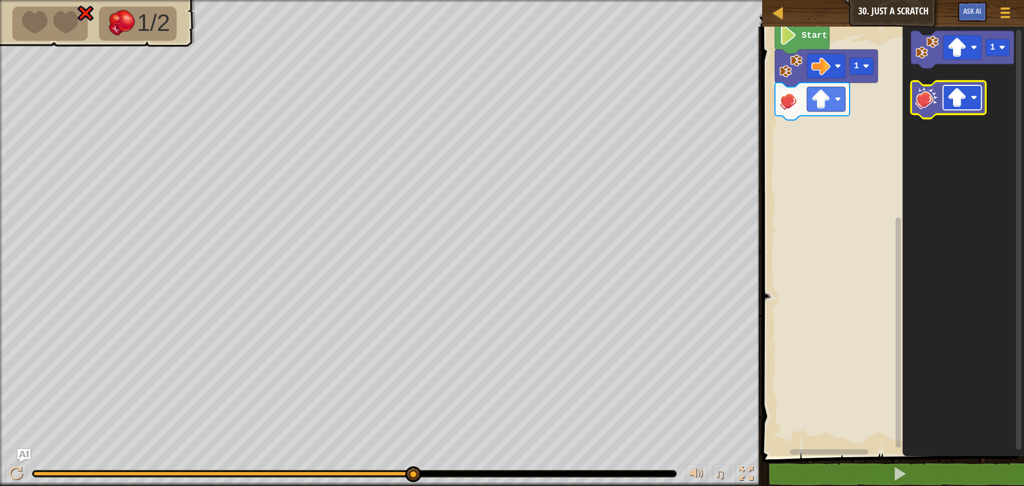
click at [947, 109] on g "Blockly Workspace" at bounding box center [962, 97] width 38 height 25
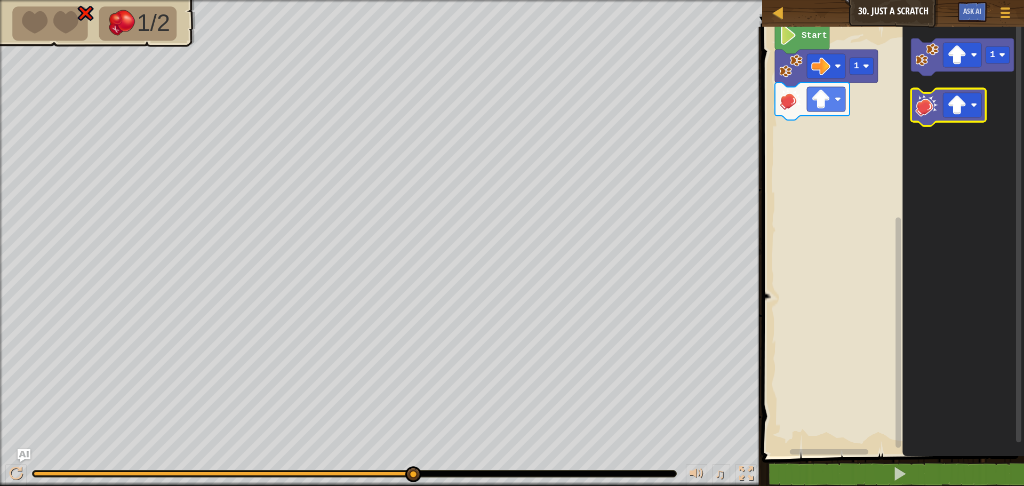
click at [950, 119] on icon "Blockly Workspace" at bounding box center [948, 107] width 75 height 37
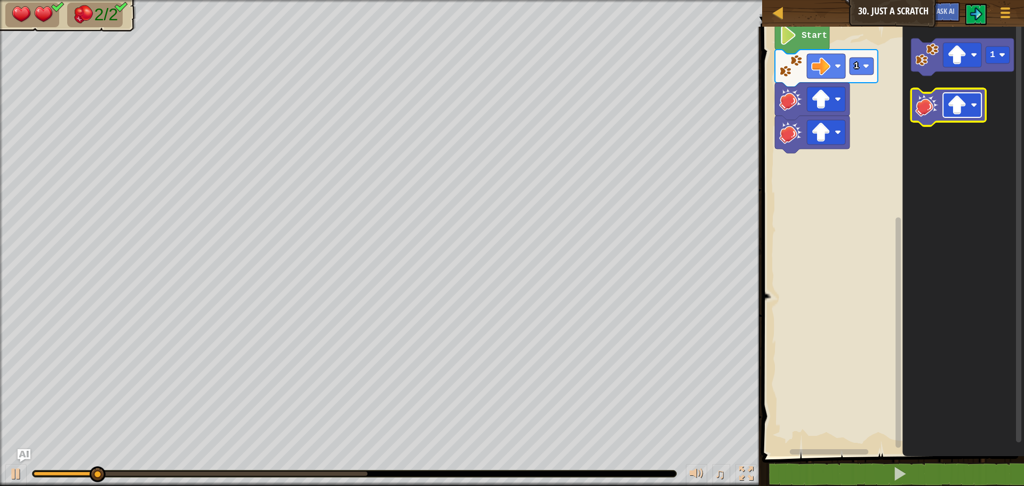
click at [953, 111] on image "Blockly Workspace" at bounding box center [956, 104] width 19 height 19
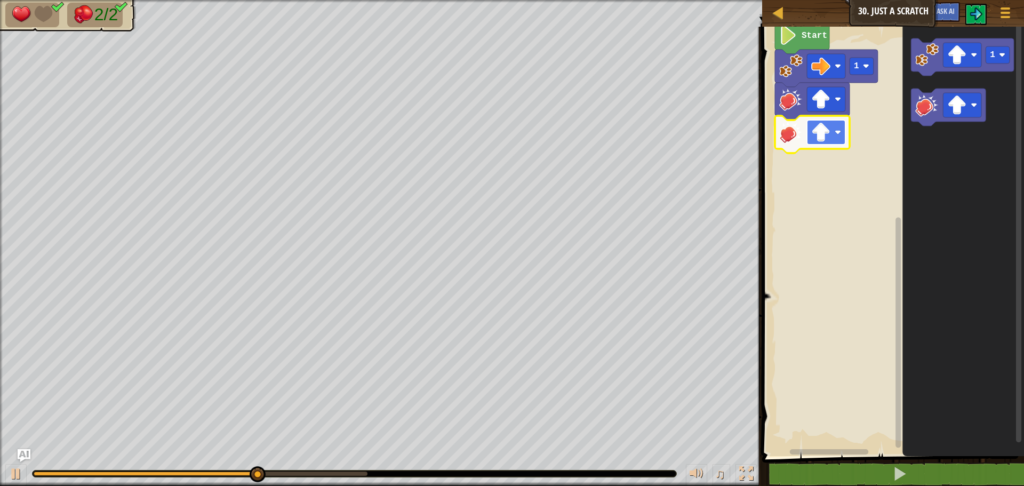
click at [838, 134] on image "Blockly Workspace" at bounding box center [838, 132] width 6 height 6
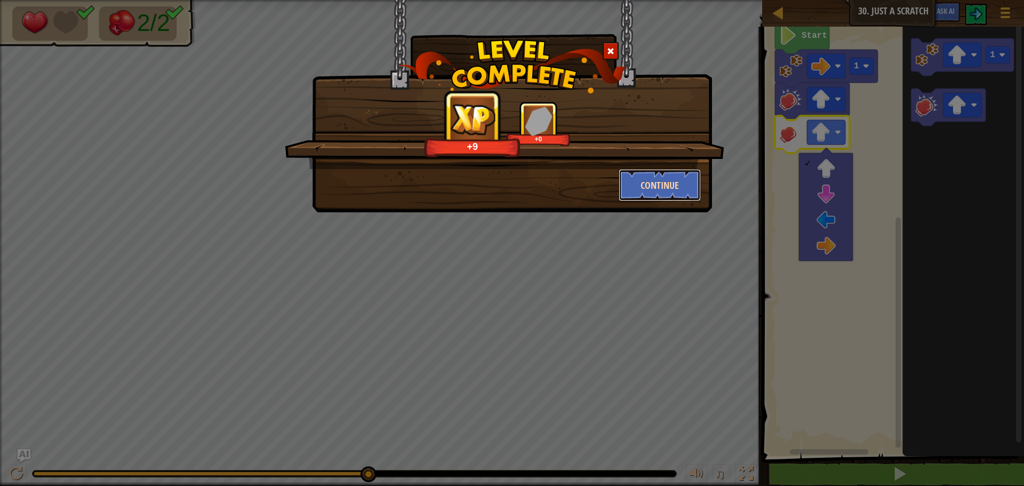
click at [665, 181] on button "Continue" at bounding box center [660, 185] width 83 height 32
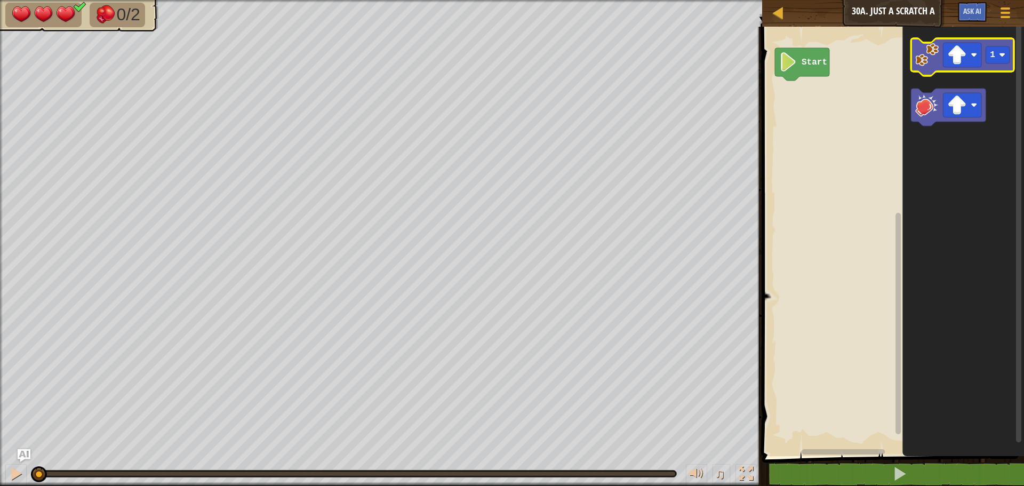
click at [921, 66] on image "Blockly Workspace" at bounding box center [926, 54] width 23 height 23
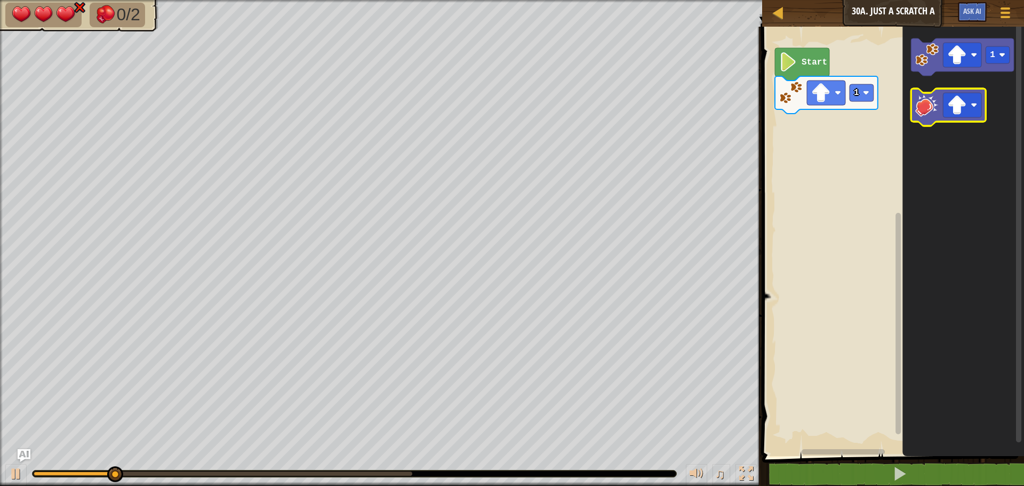
click at [917, 113] on image "Blockly Workspace" at bounding box center [926, 104] width 23 height 23
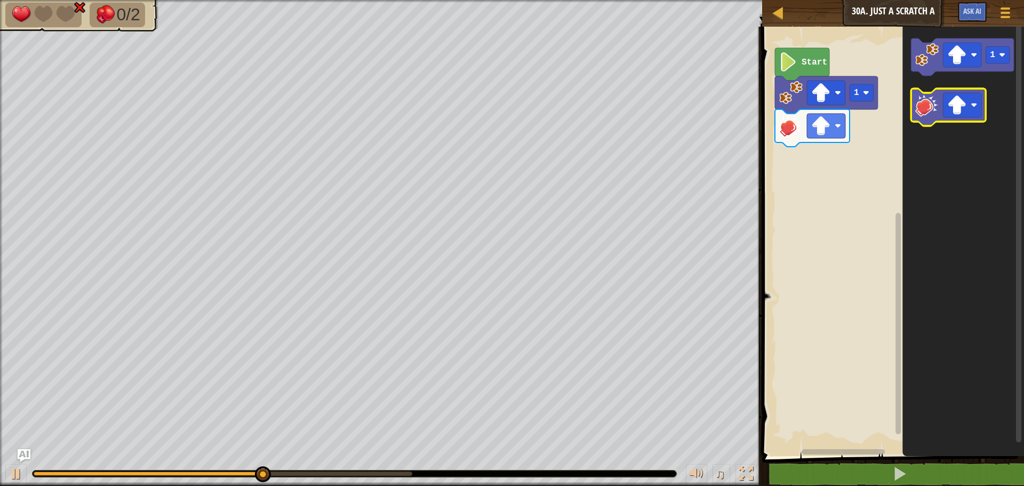
click at [915, 109] on icon "Blockly Workspace" at bounding box center [948, 107] width 75 height 37
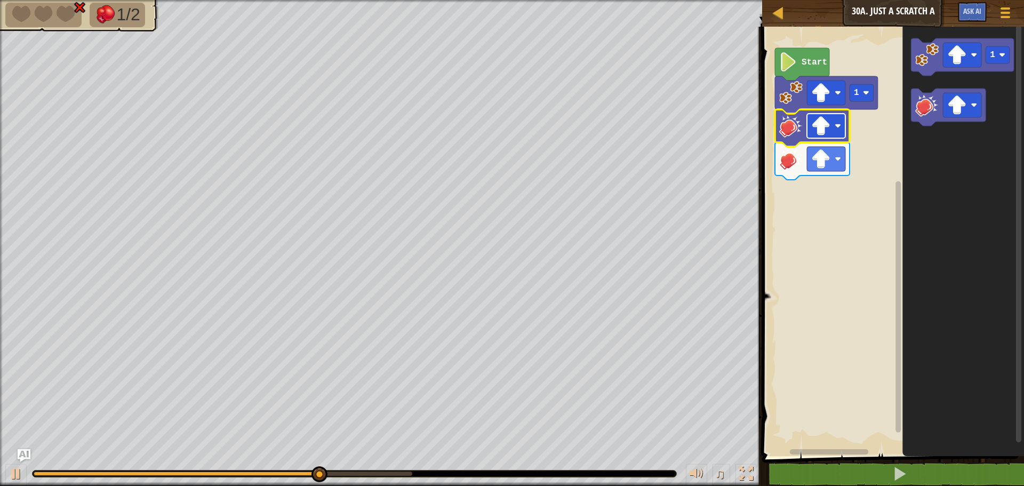
click at [834, 121] on rect "Blockly Workspace" at bounding box center [826, 126] width 38 height 25
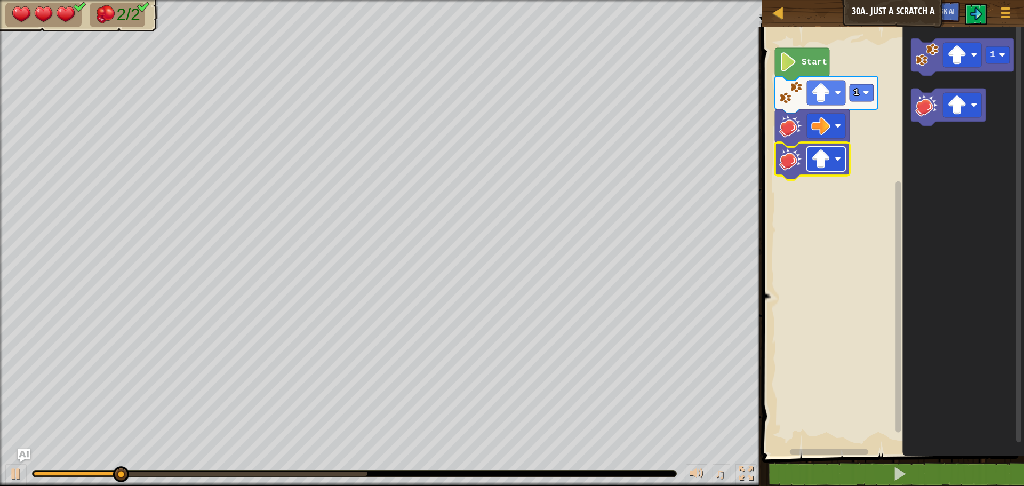
click at [818, 165] on image "Blockly Workspace" at bounding box center [820, 158] width 19 height 19
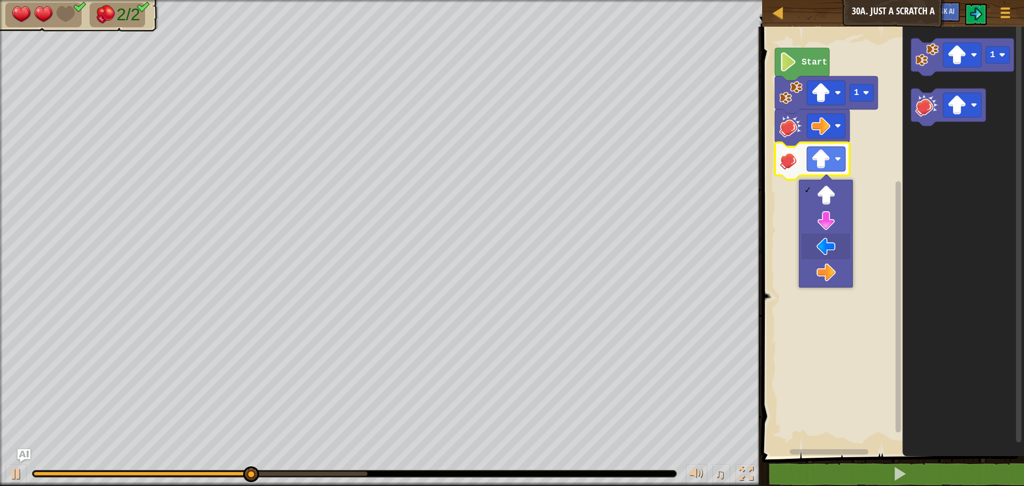
drag, startPoint x: 824, startPoint y: 245, endPoint x: 824, endPoint y: 236, distance: 8.6
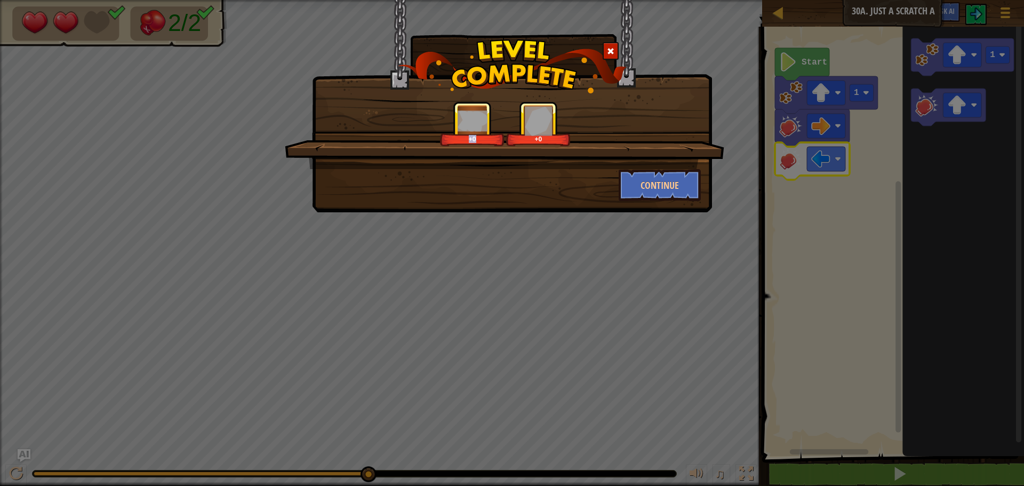
click at [656, 141] on div "+0 +0" at bounding box center [505, 135] width 440 height 68
click at [643, 181] on button "Continue" at bounding box center [660, 185] width 83 height 32
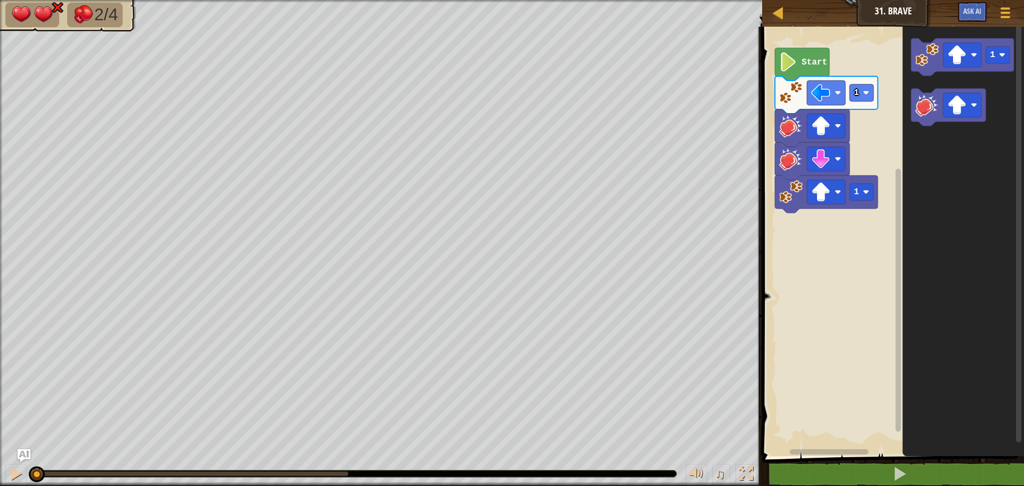
click at [28, 480] on div "♫" at bounding box center [381, 471] width 762 height 32
click at [14, 473] on div at bounding box center [16, 474] width 14 height 14
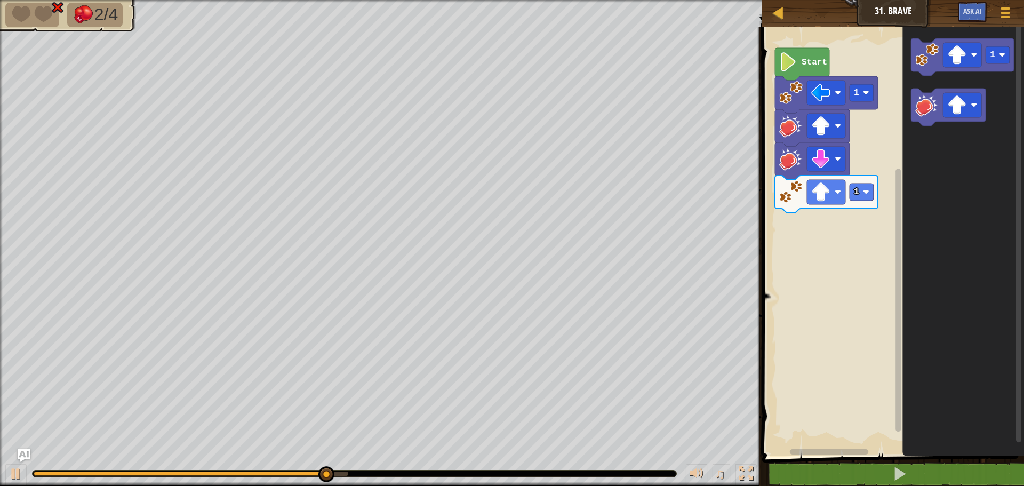
click at [14, 459] on div "♫" at bounding box center [381, 471] width 762 height 32
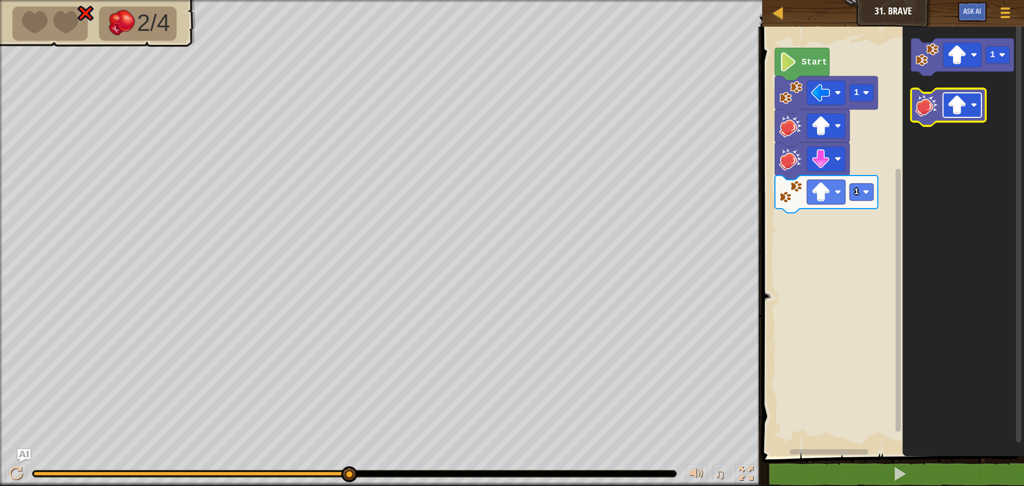
click at [949, 109] on image "Blockly Workspace" at bounding box center [956, 104] width 19 height 19
click at [920, 100] on image "Blockly Workspace" at bounding box center [926, 104] width 23 height 23
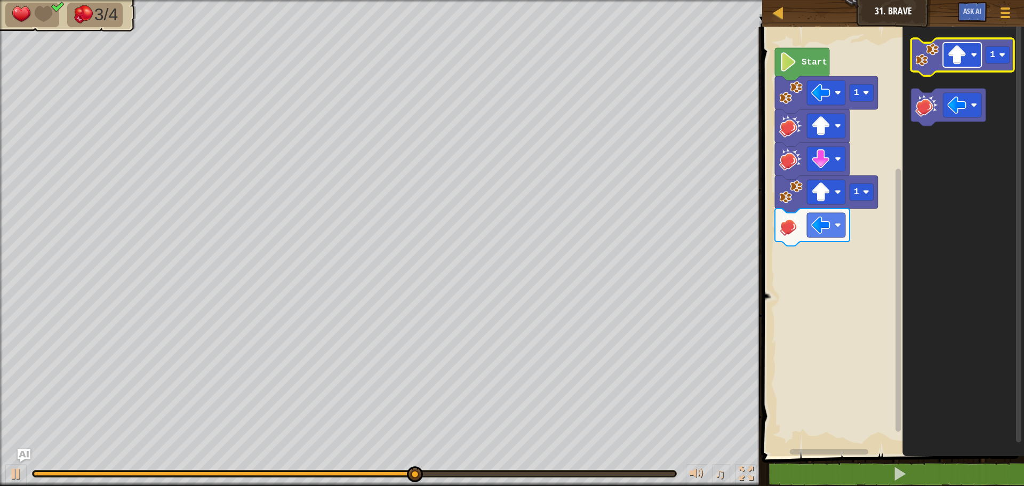
click at [965, 45] on rect "Blockly Workspace" at bounding box center [962, 55] width 38 height 25
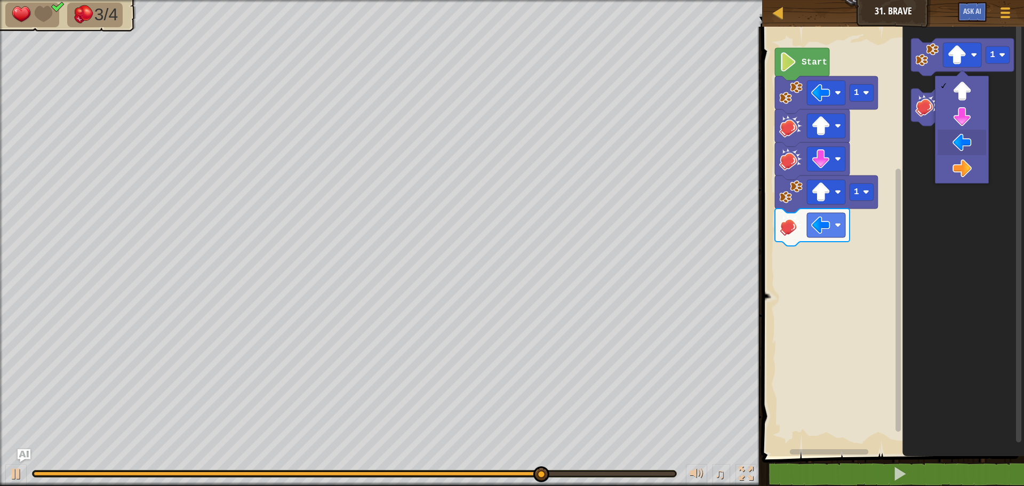
drag, startPoint x: 969, startPoint y: 134, endPoint x: 955, endPoint y: 146, distance: 18.2
